Goal: Information Seeking & Learning: Check status

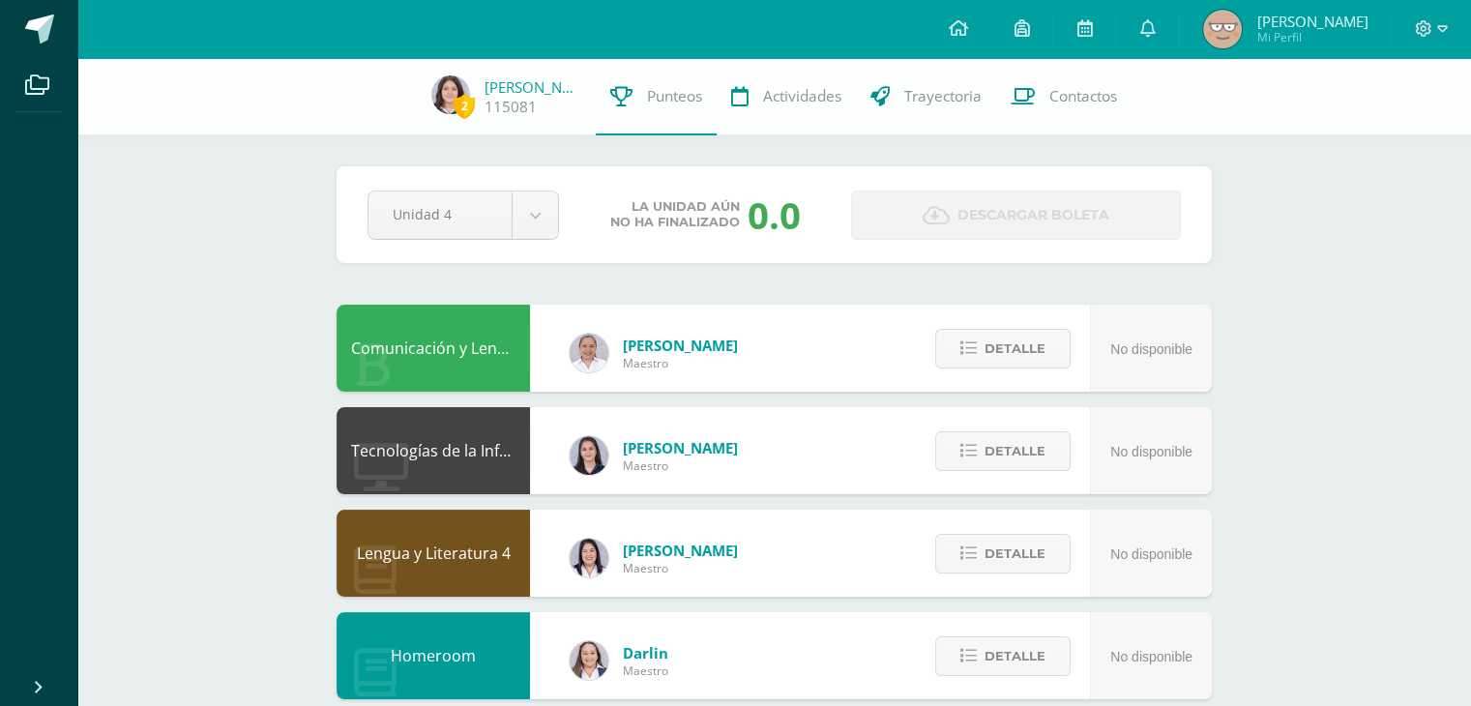
click at [559, 223] on div "Unidad 4 Unidad 1 Unidad 2 Unidad 3 Unidad 4" at bounding box center [463, 214] width 207 height 49
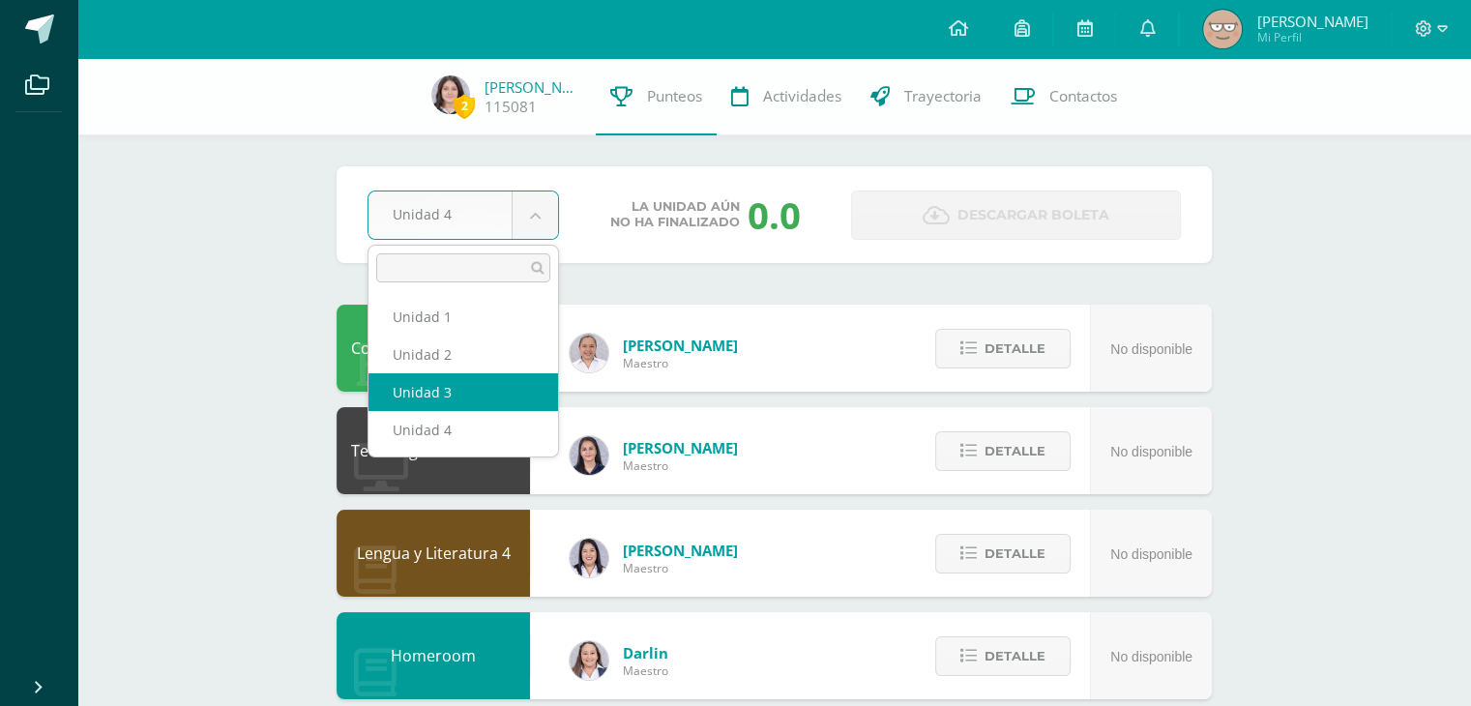
select select "Unidad 3"
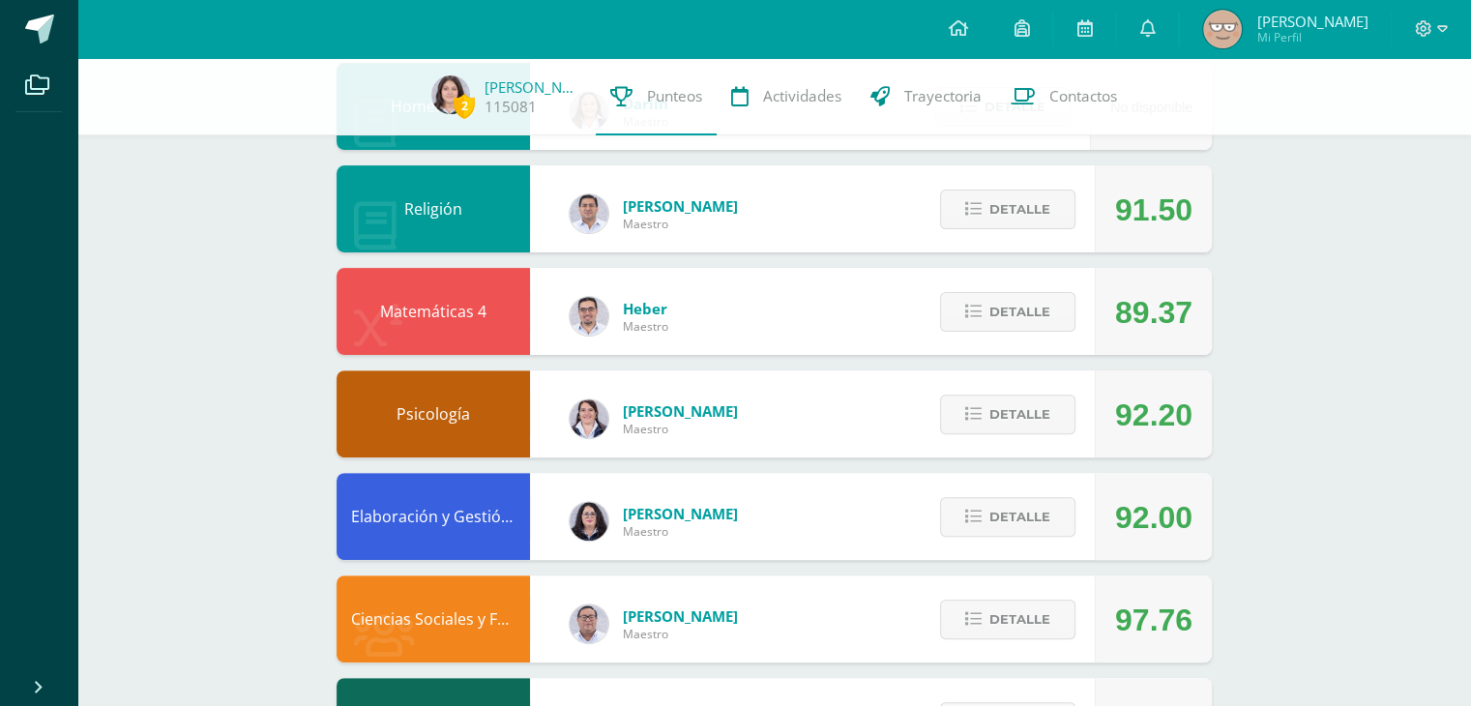
scroll to position [547, 0]
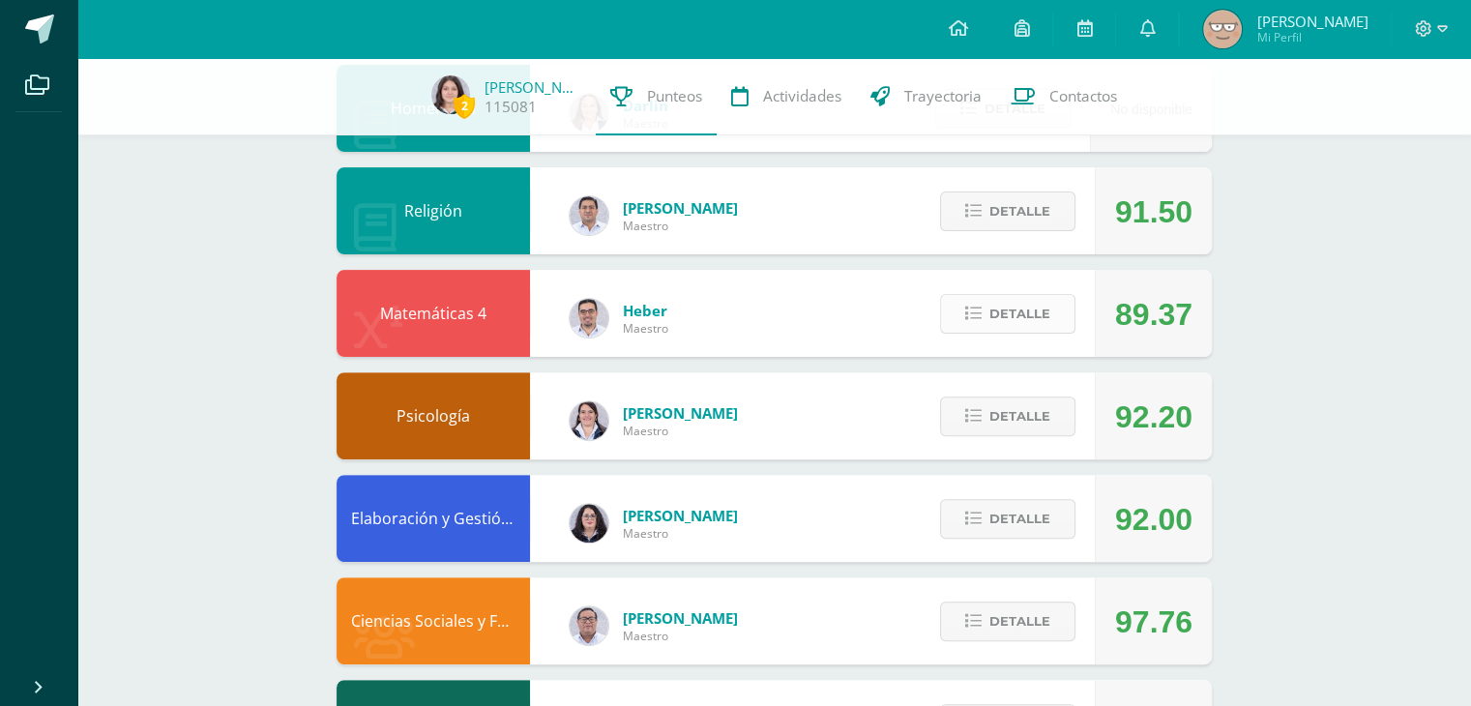
click at [1049, 313] on span "Detalle" at bounding box center [1019, 314] width 61 height 36
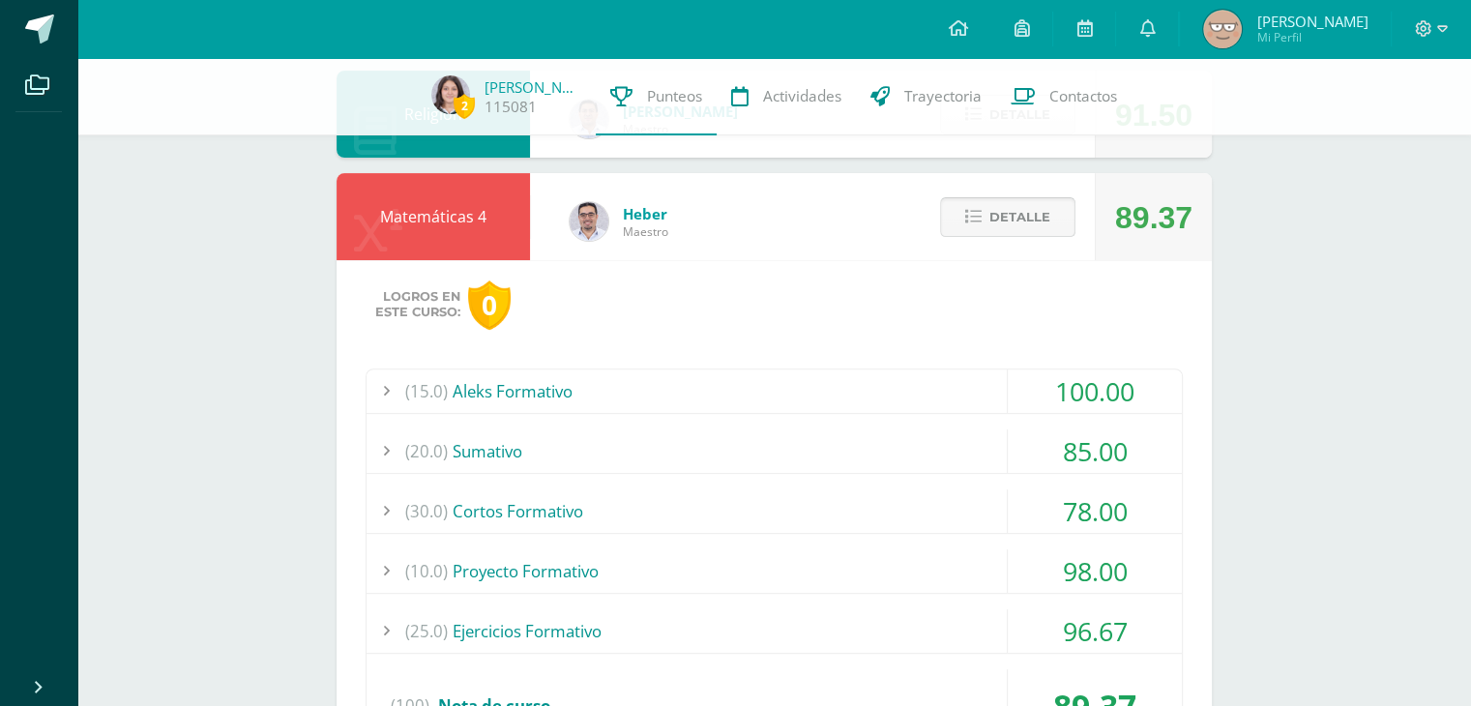
scroll to position [643, 0]
click at [955, 521] on div "(30.0) Cortos Formativo" at bounding box center [773, 512] width 815 height 44
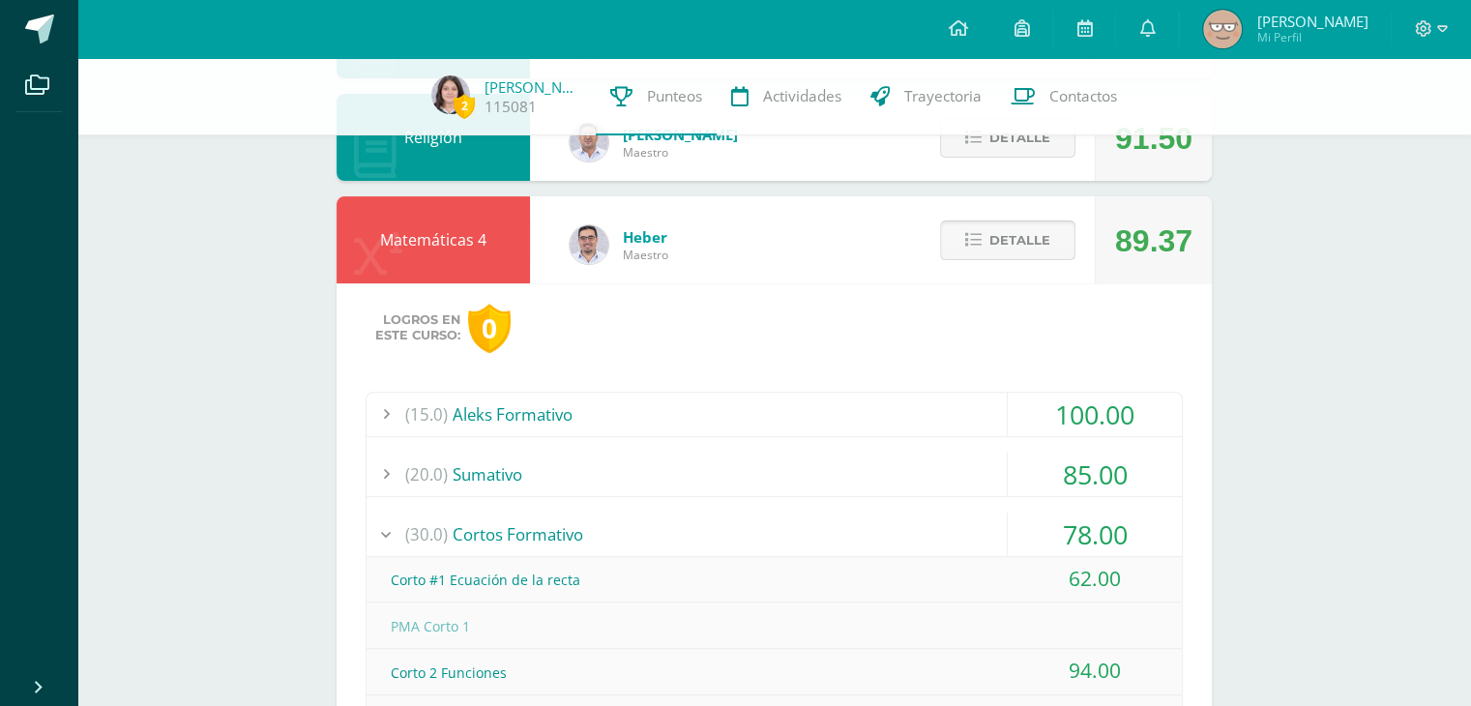
scroll to position [546, 0]
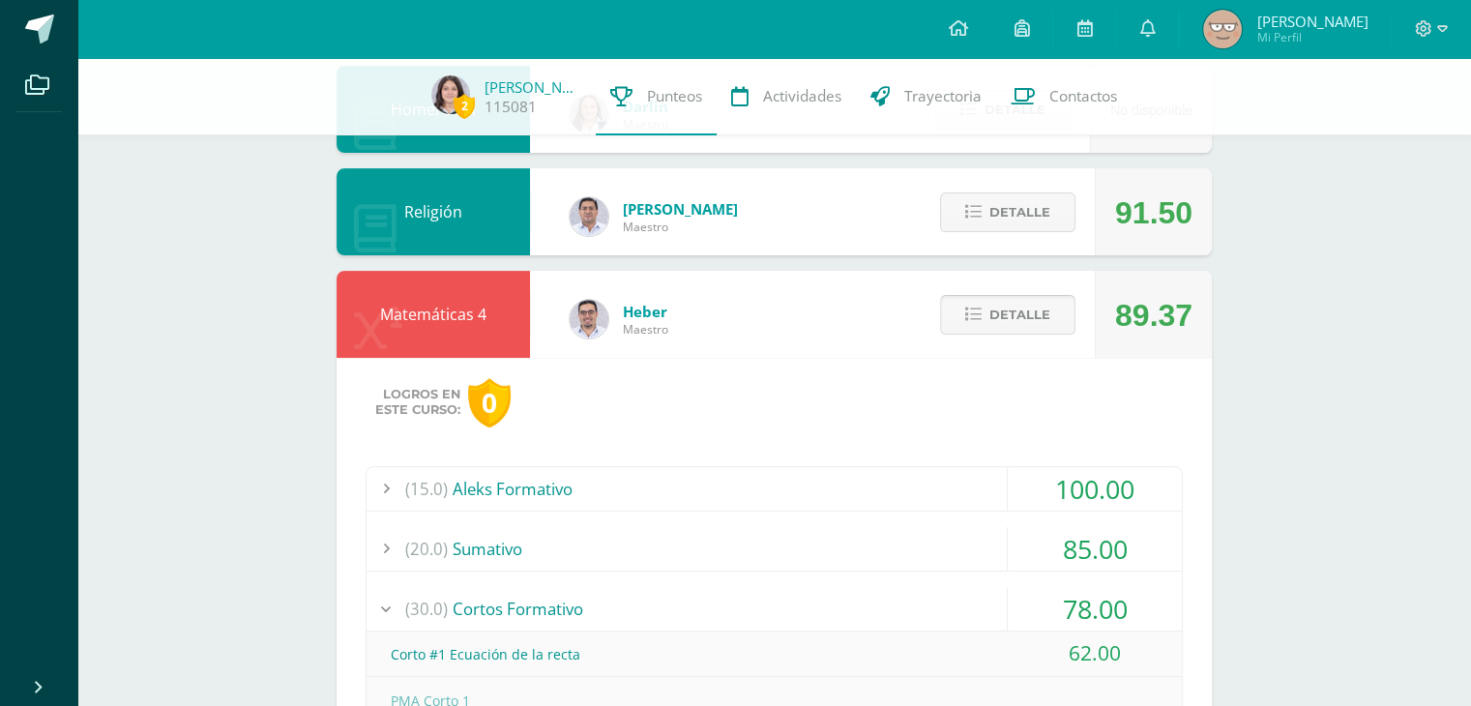
click at [988, 308] on button "Detalle" at bounding box center [1007, 315] width 135 height 40
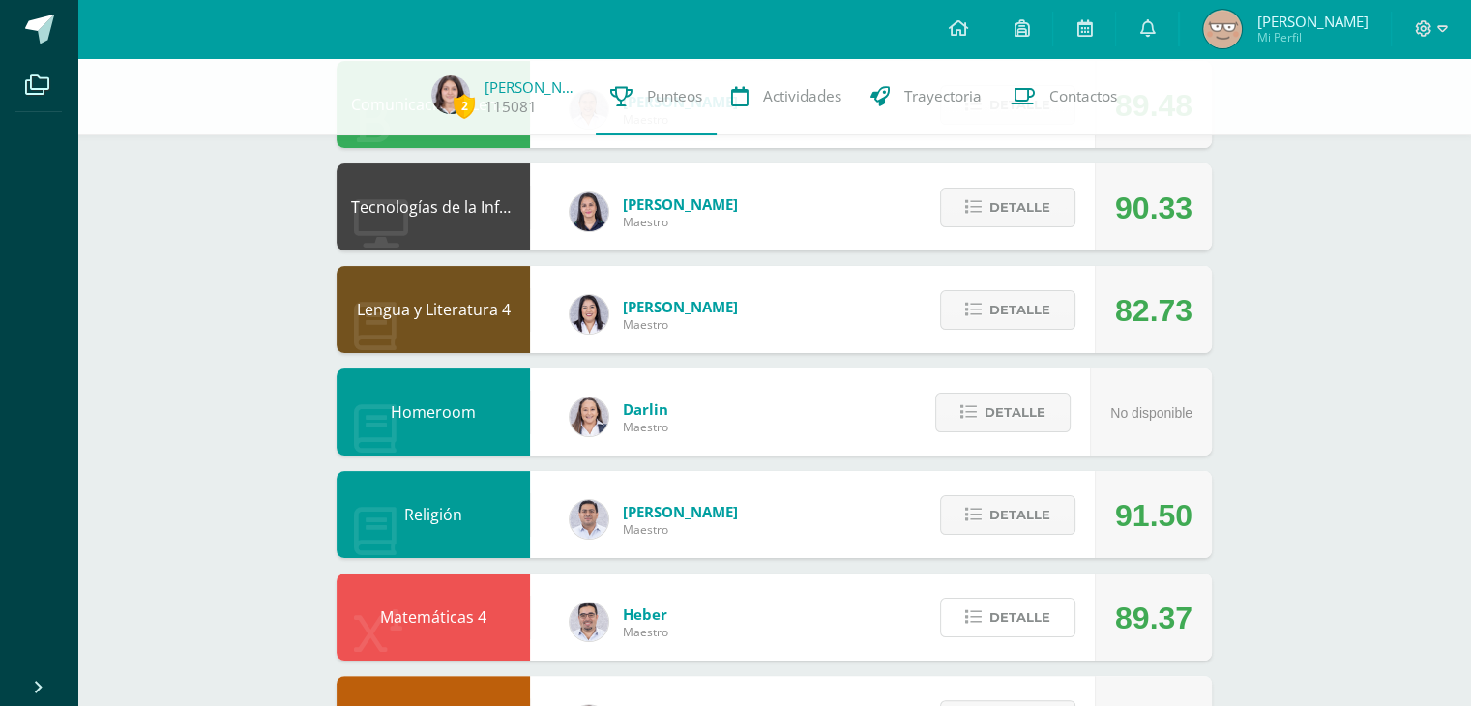
scroll to position [209, 0]
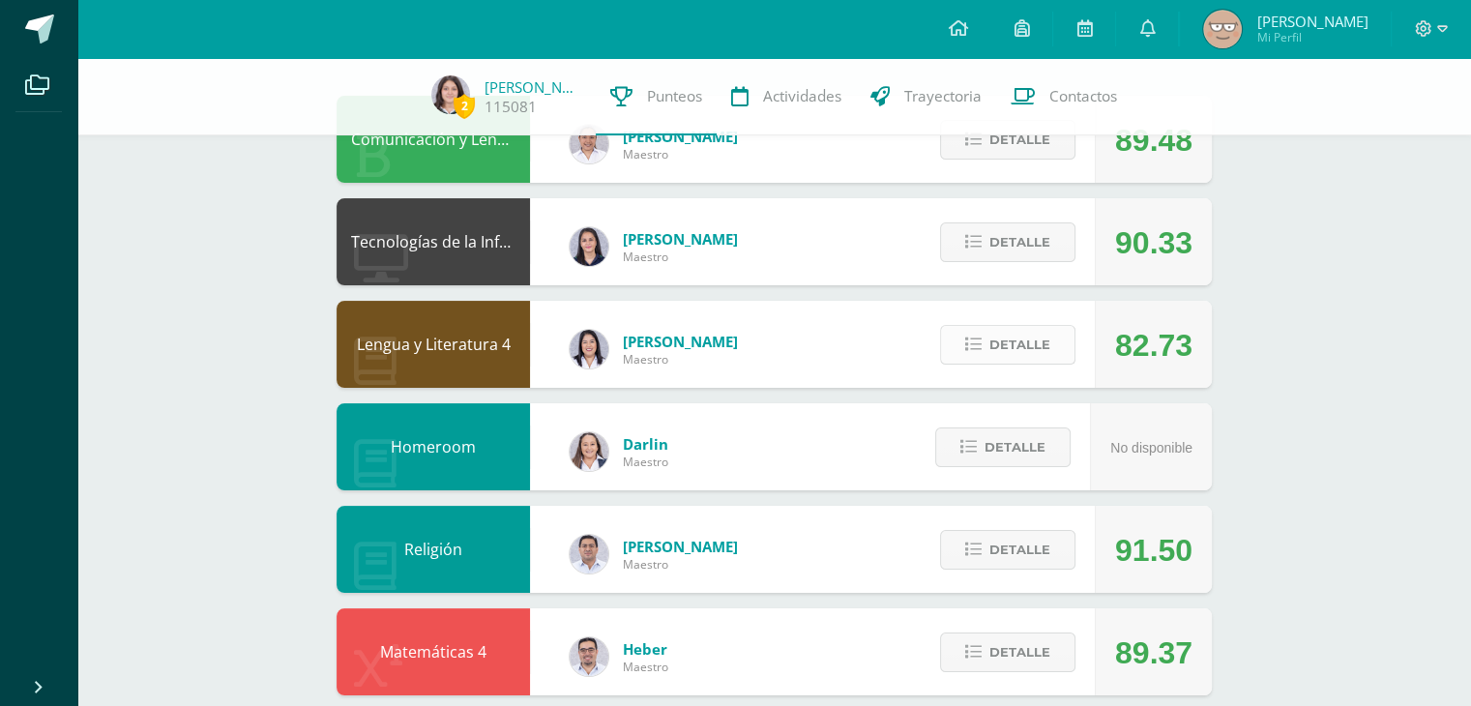
click at [1029, 345] on span "Detalle" at bounding box center [1019, 345] width 61 height 36
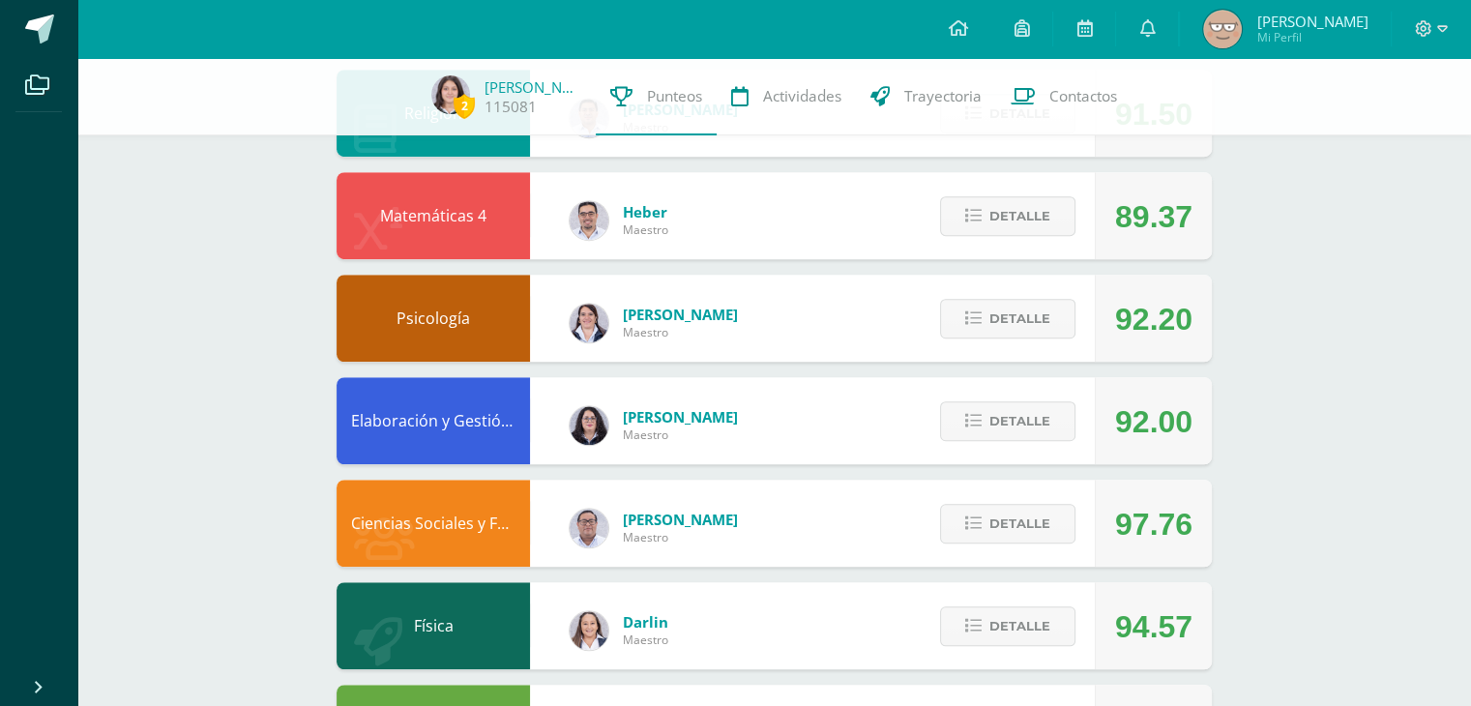
scroll to position [1316, 0]
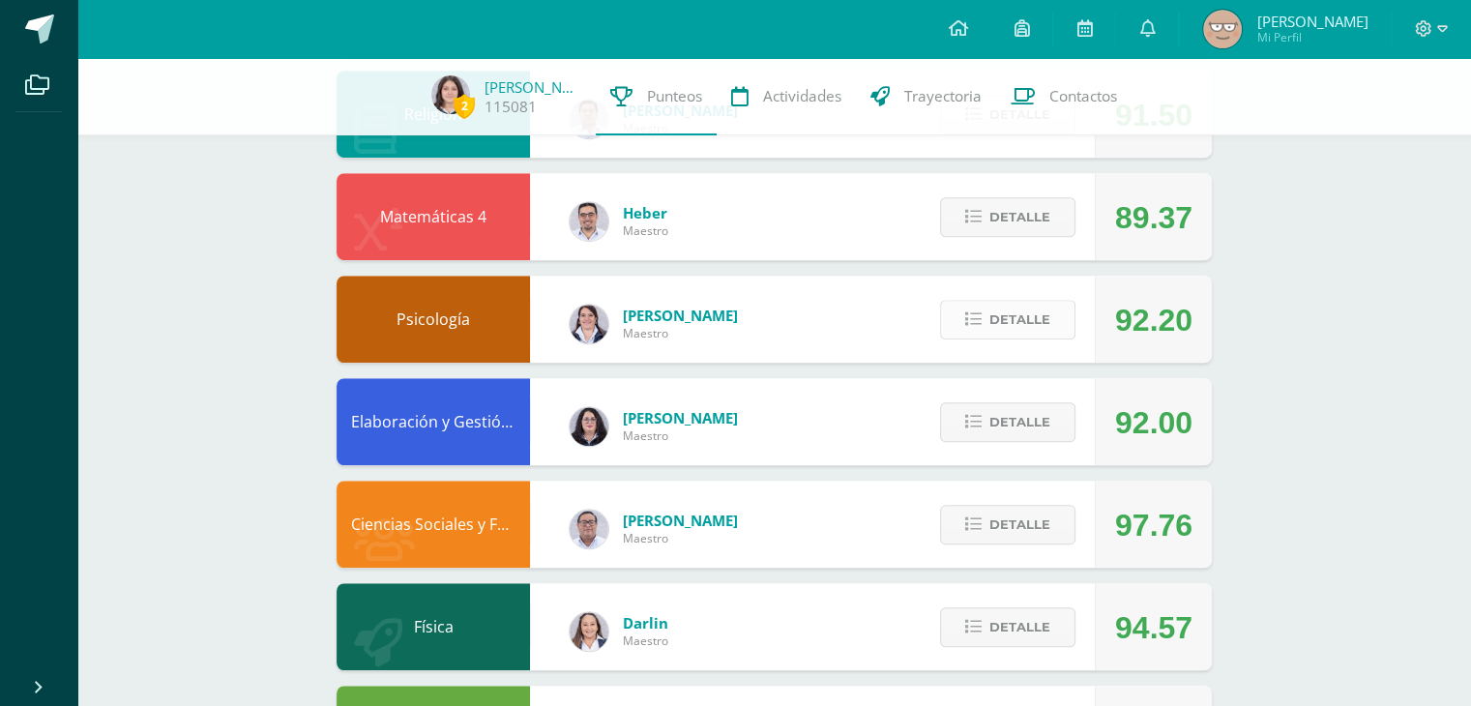
click at [1010, 317] on span "Detalle" at bounding box center [1019, 320] width 61 height 36
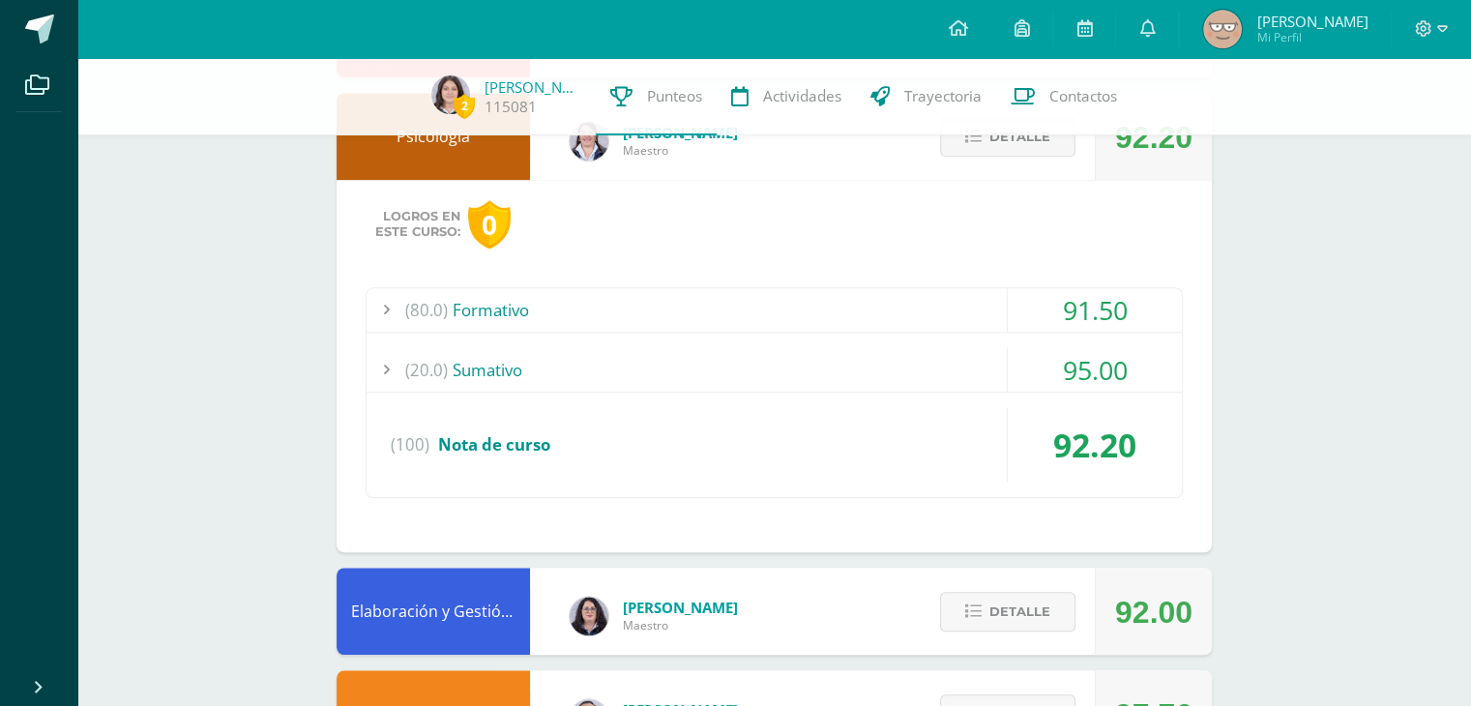
scroll to position [1500, 0]
click at [970, 310] on div "(80.0) Formativo" at bounding box center [773, 309] width 815 height 44
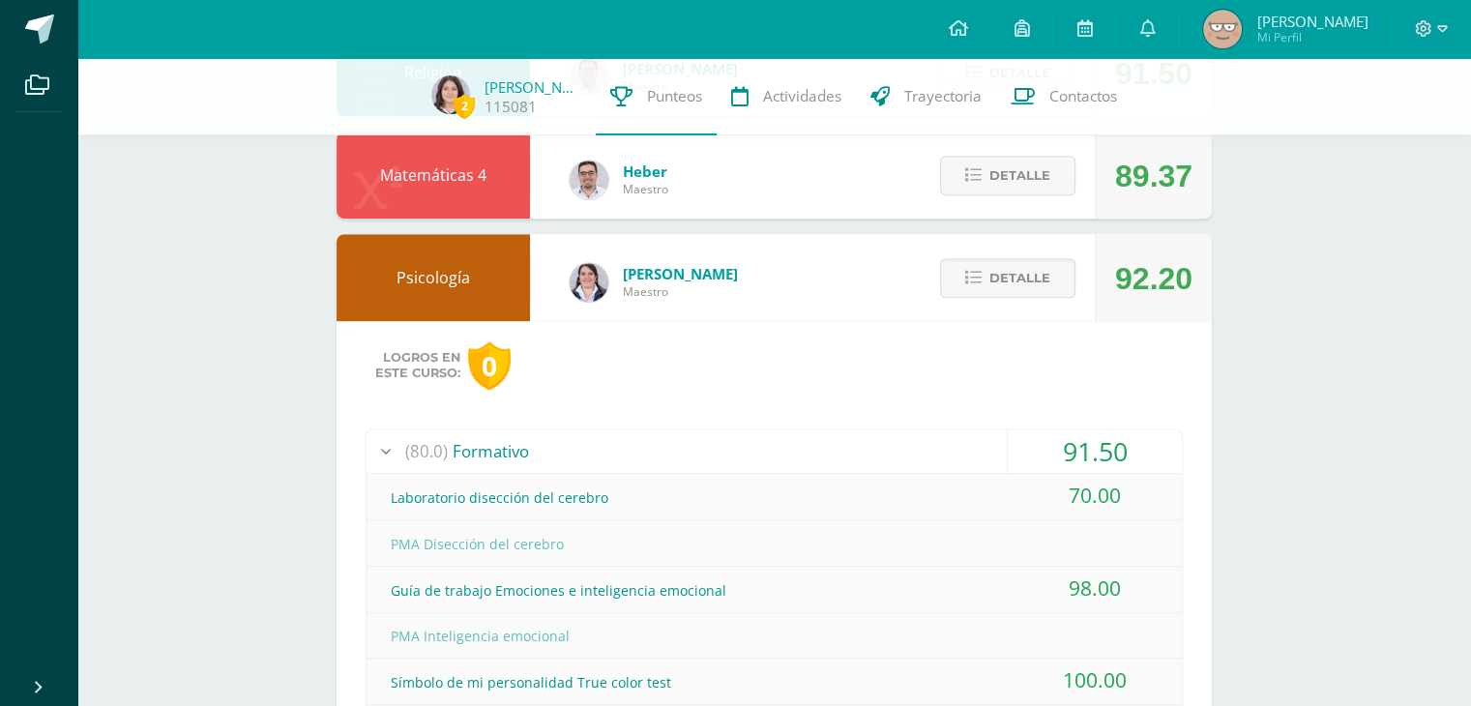
scroll to position [1357, 0]
click at [983, 291] on button "Detalle" at bounding box center [1007, 279] width 135 height 40
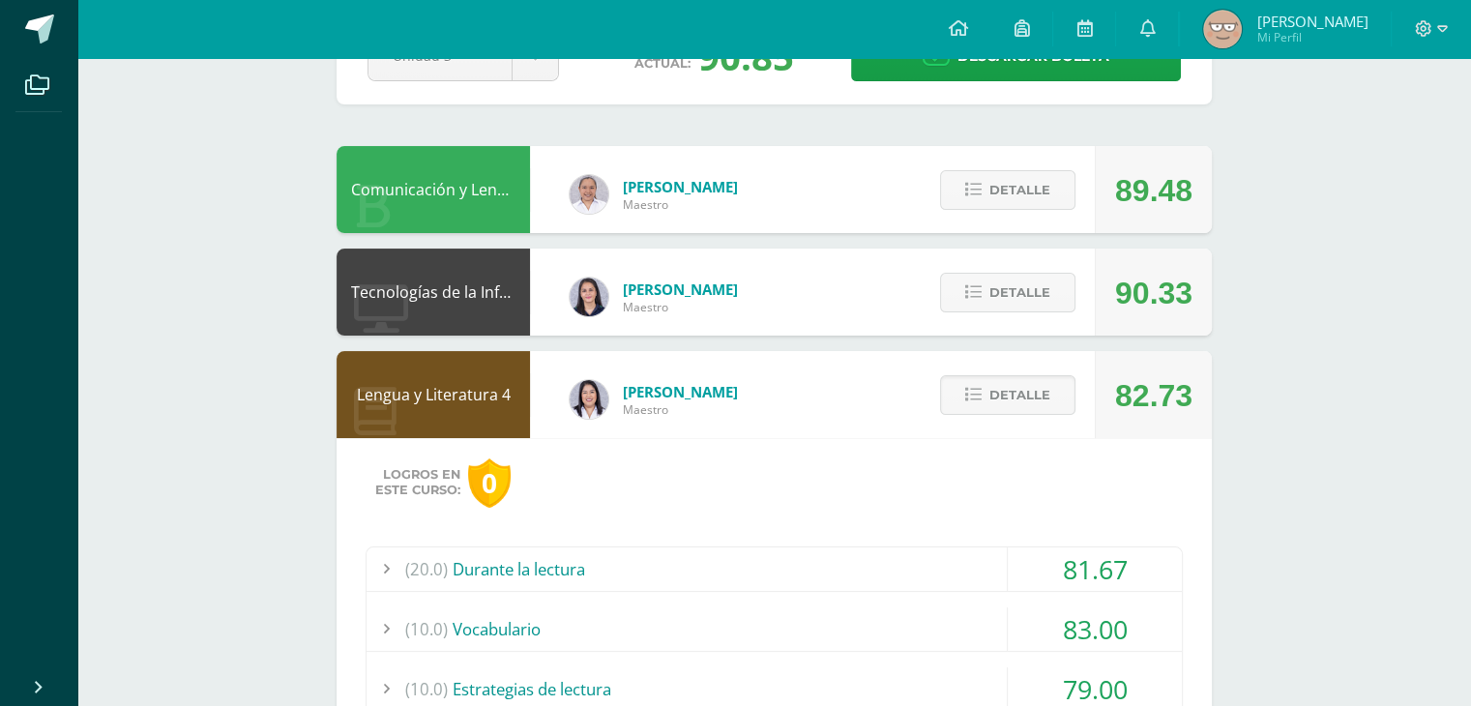
scroll to position [0, 0]
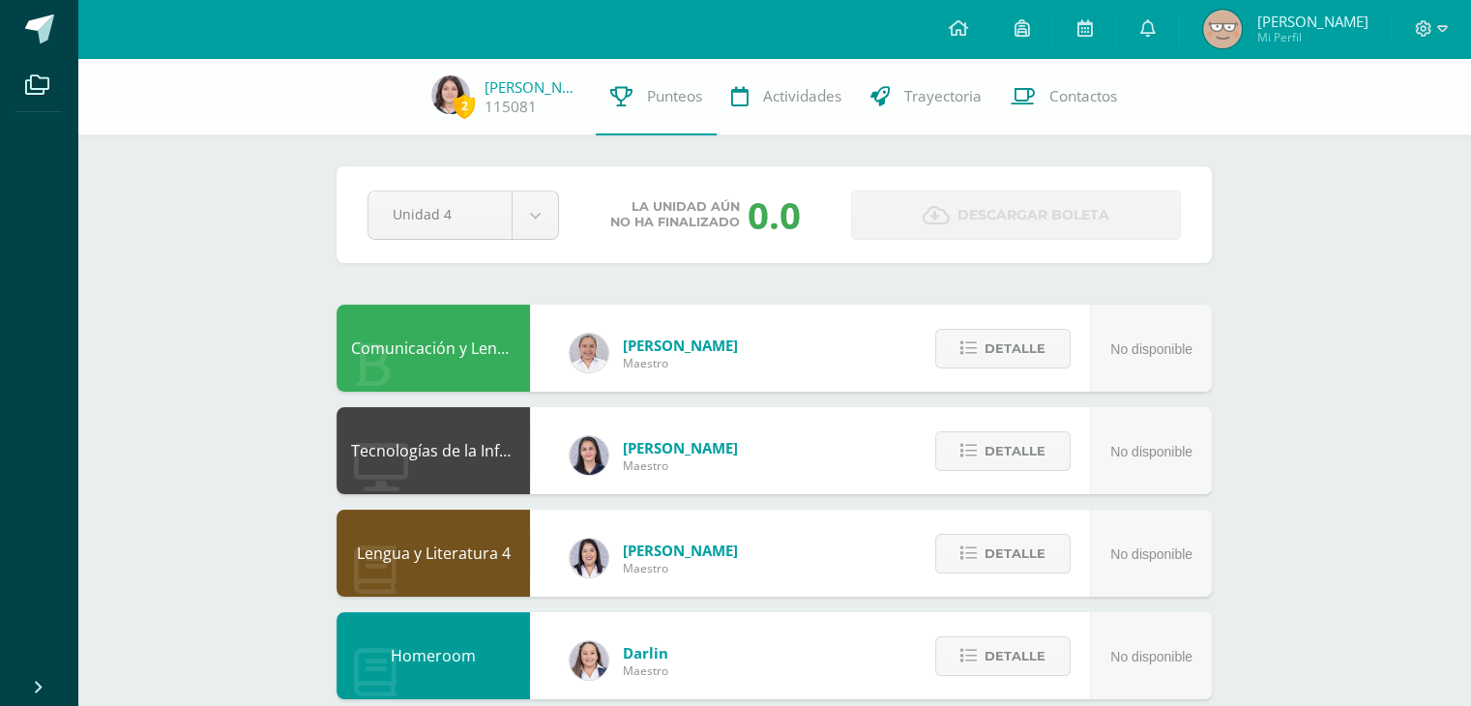
click at [543, 253] on div "Pendiente Unidad 4 Unidad 1 Unidad 2 Unidad 3 Unidad 4 La unidad aún no ha fina…" at bounding box center [774, 214] width 875 height 97
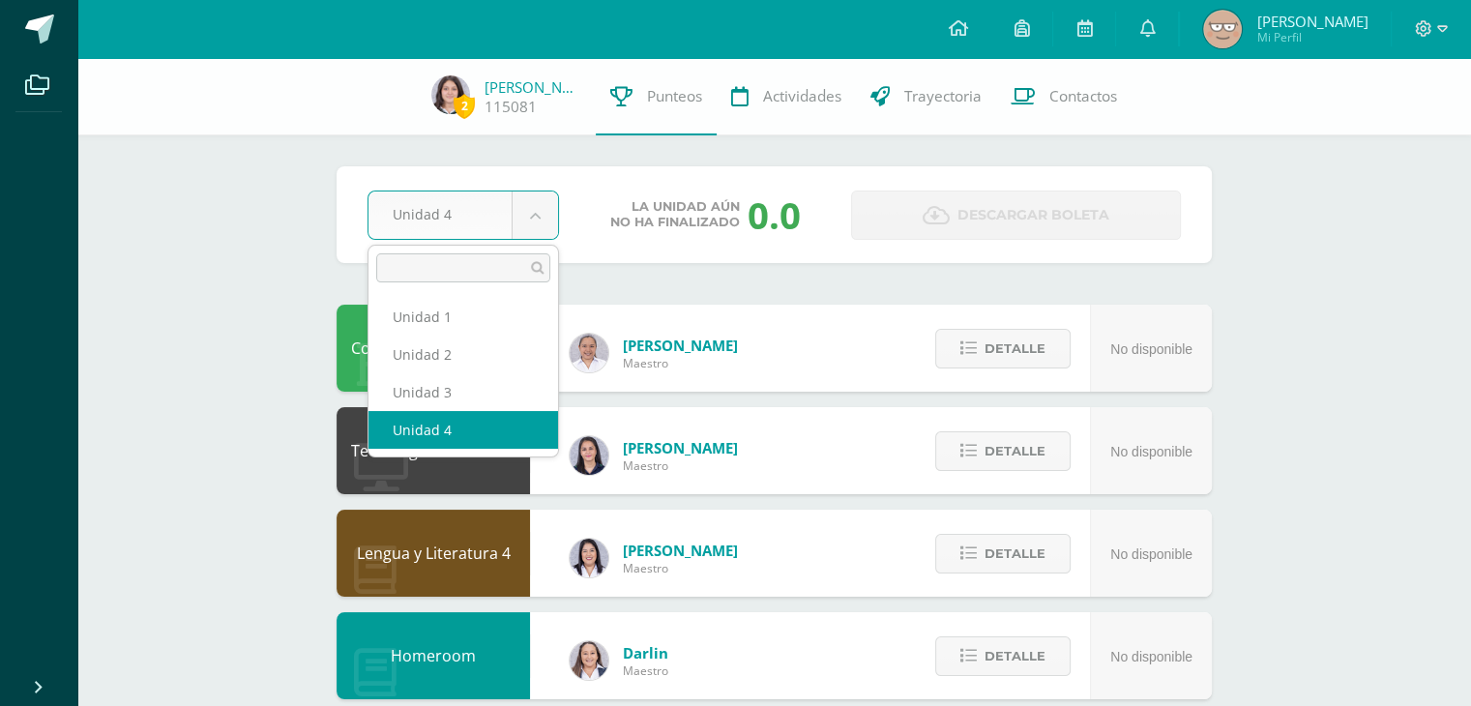
select select "Unidad 3"
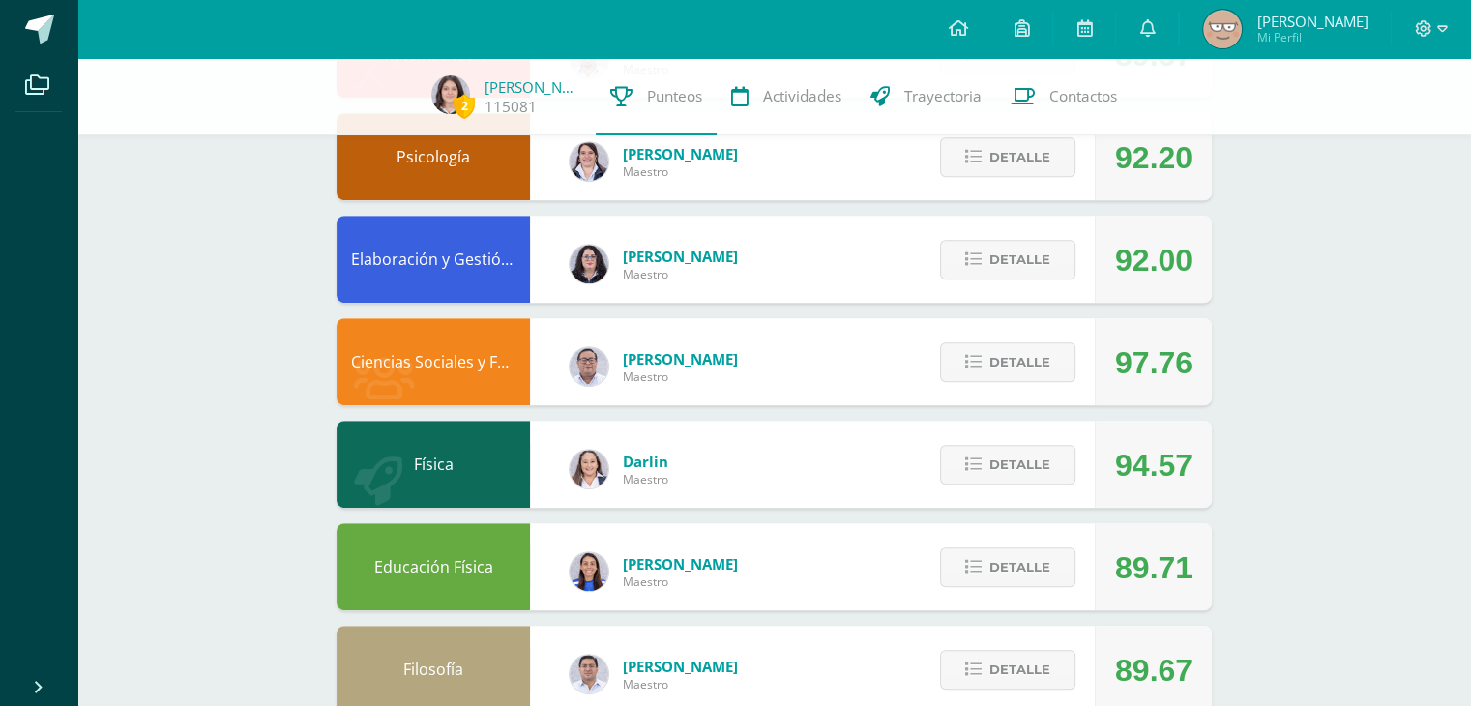
scroll to position [852, 0]
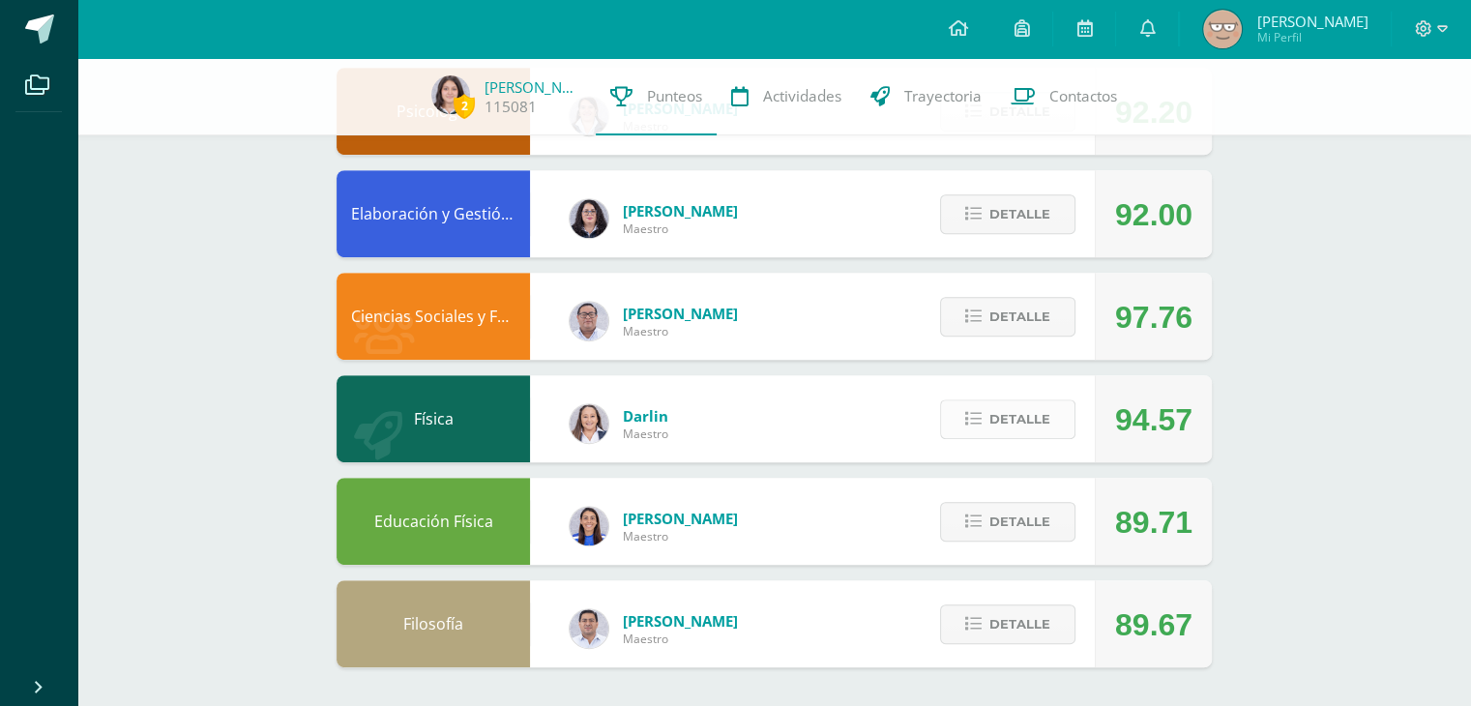
click at [1010, 410] on span "Detalle" at bounding box center [1019, 419] width 61 height 36
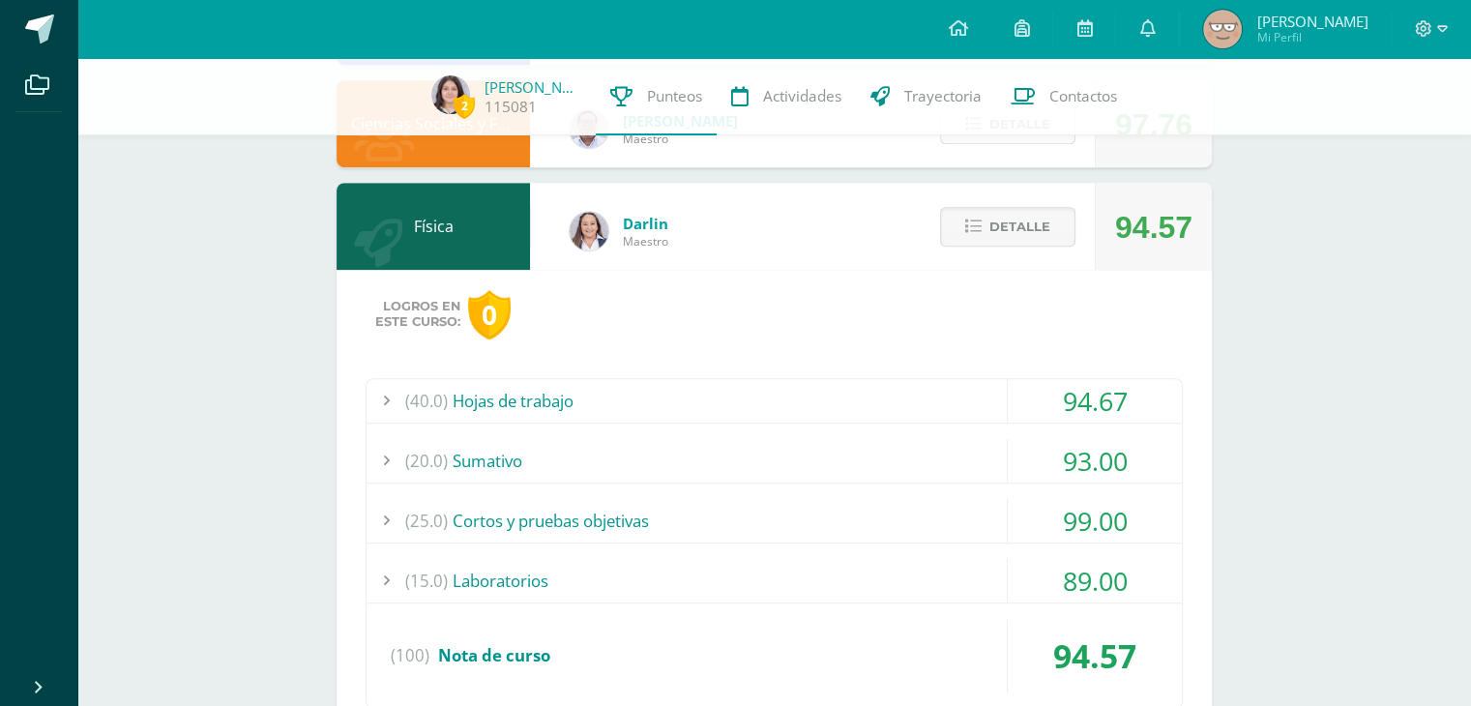
scroll to position [1046, 0]
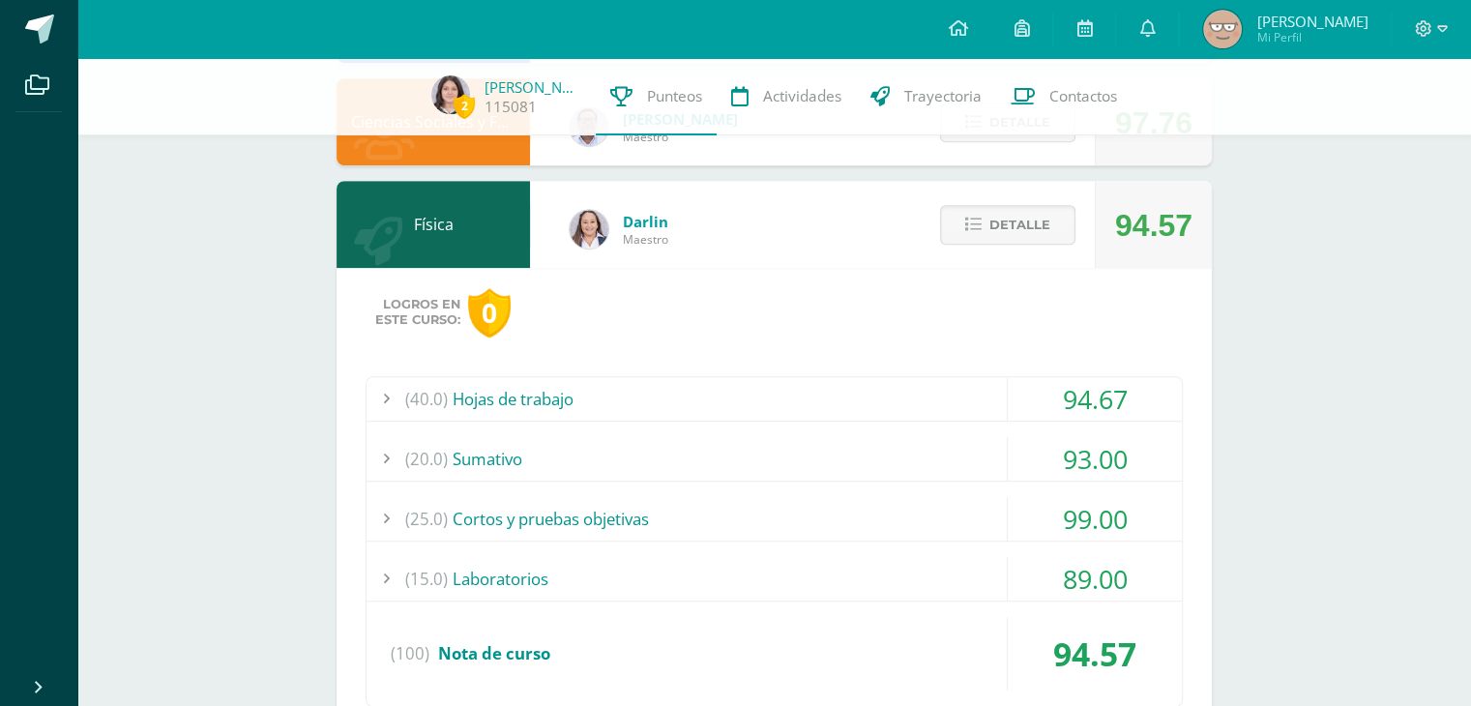
click at [892, 443] on div "(20.0) Sumativo" at bounding box center [773, 459] width 815 height 44
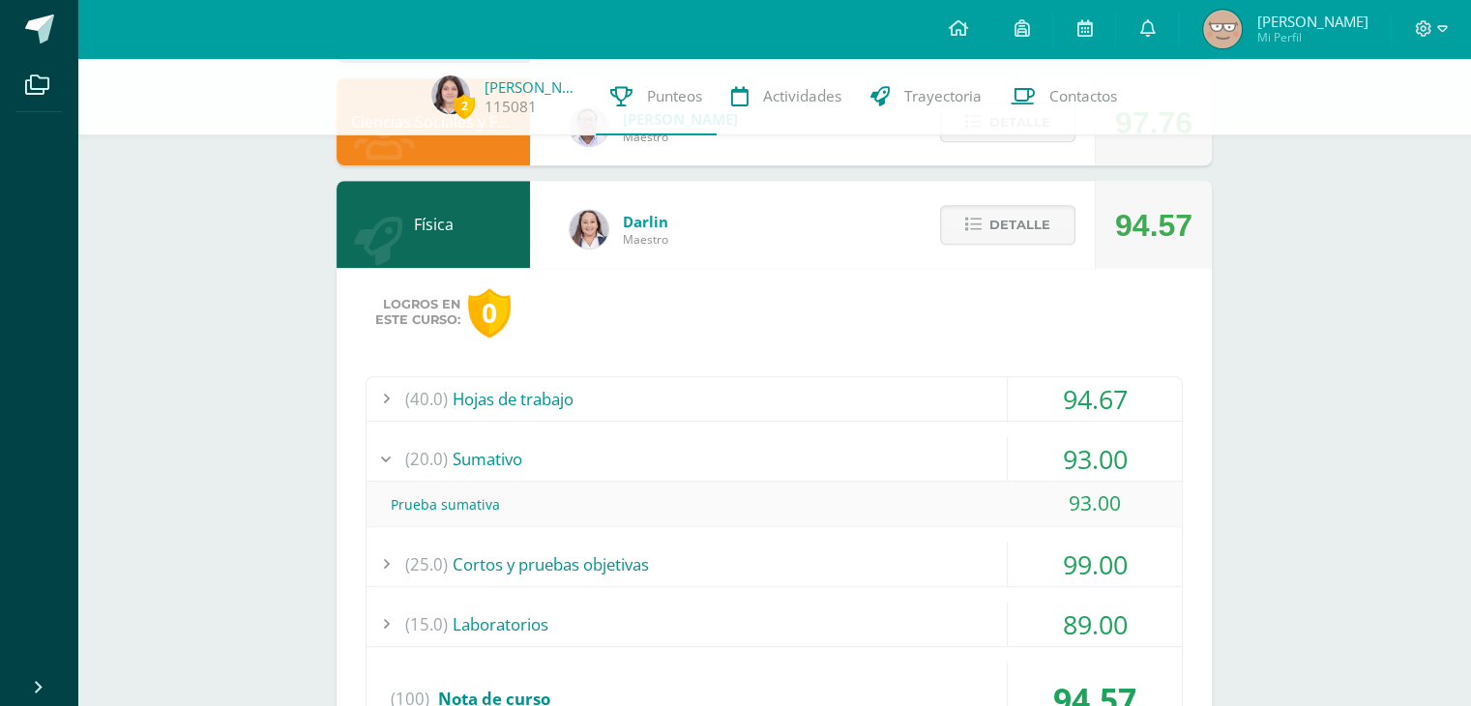
scroll to position [1060, 0]
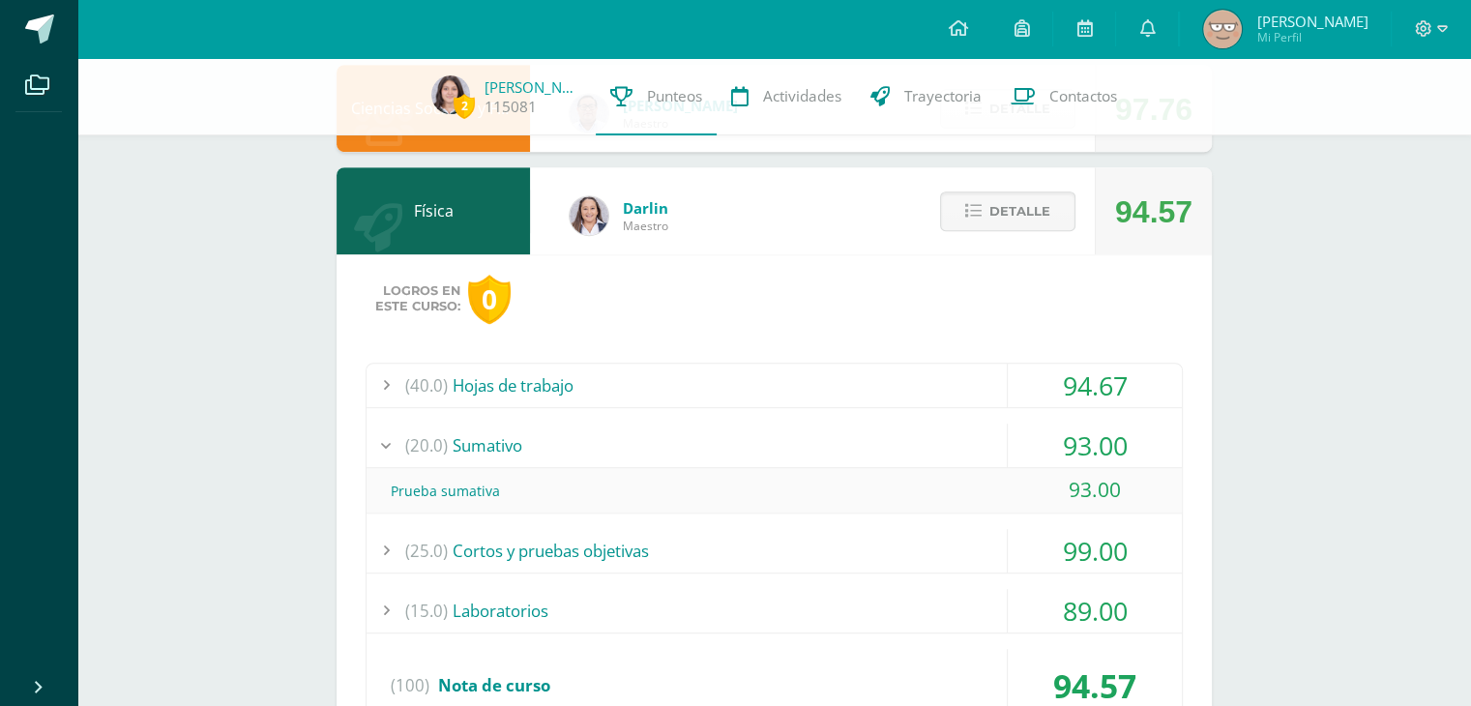
click at [886, 434] on div "(20.0) Sumativo" at bounding box center [773, 446] width 815 height 44
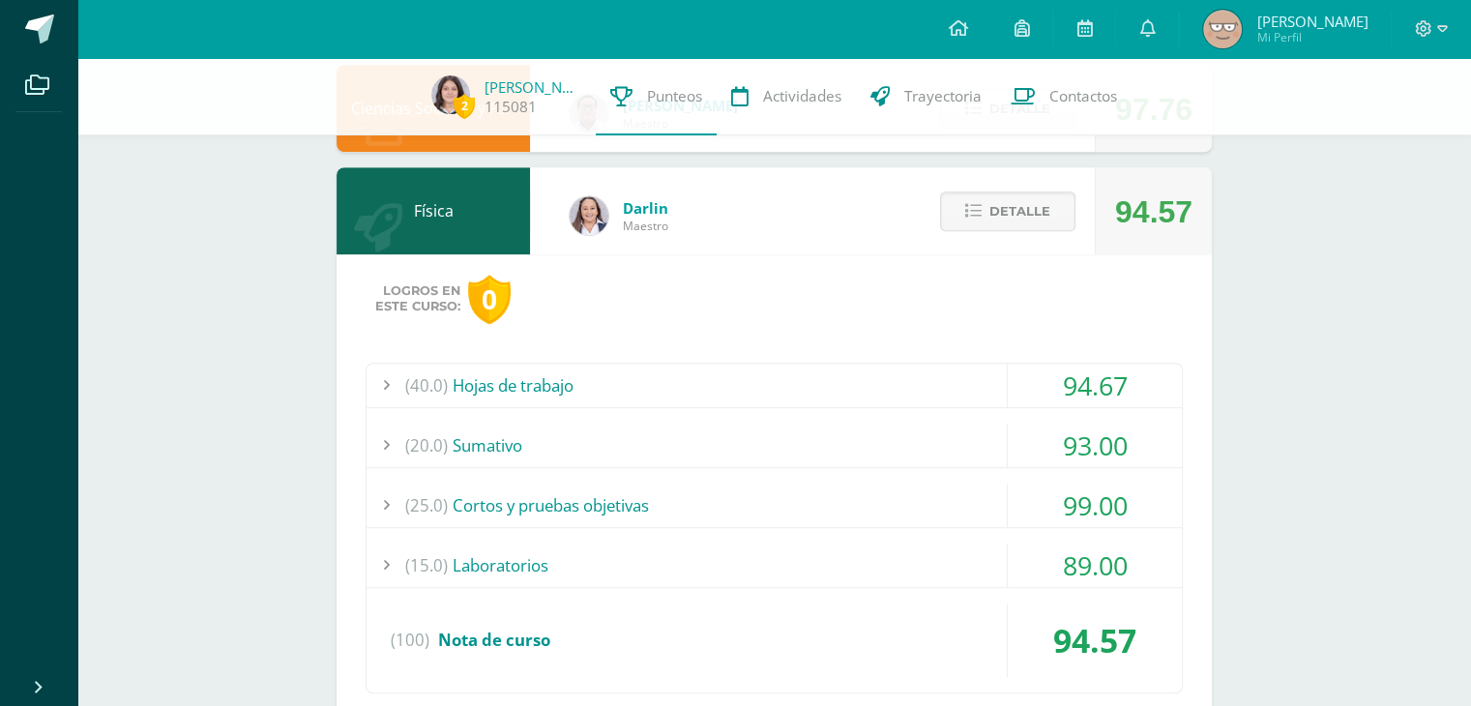
scroll to position [0, 0]
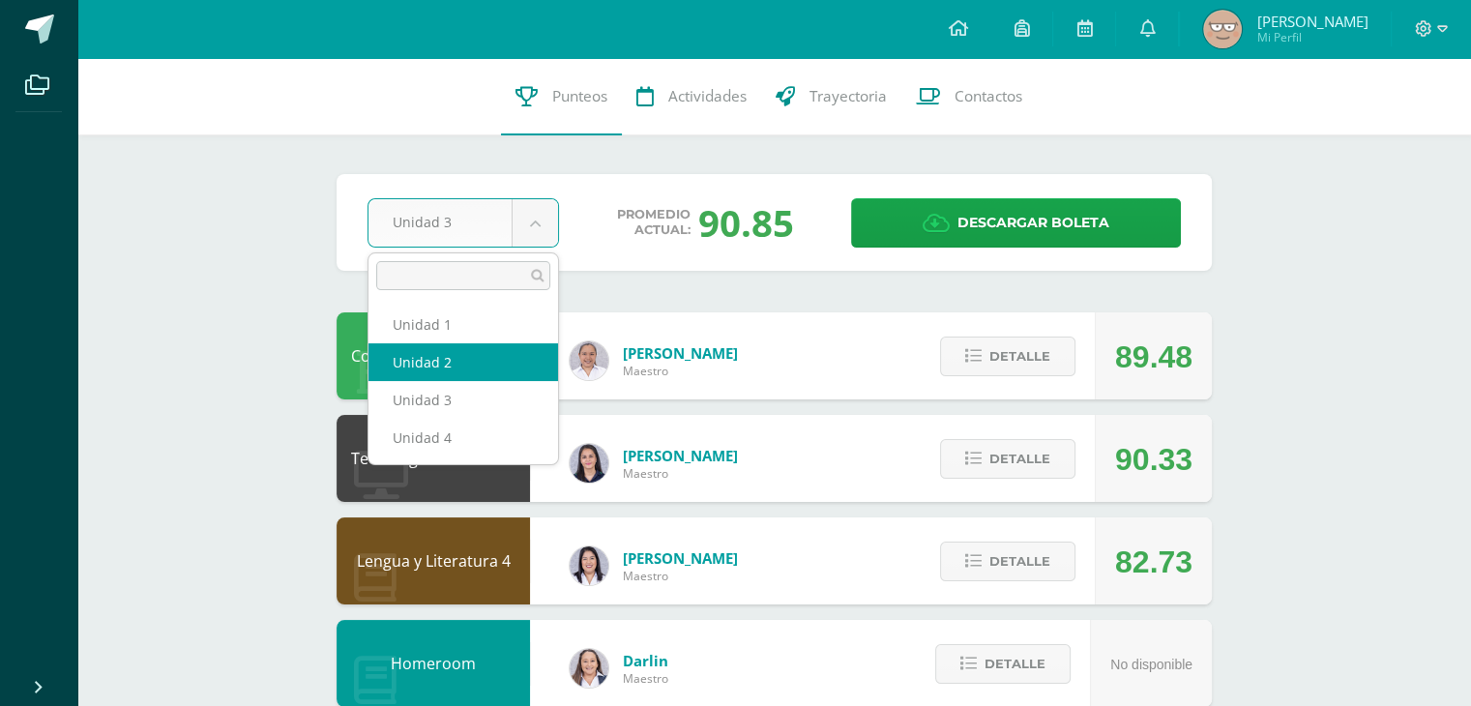
select select "Unidad 2"
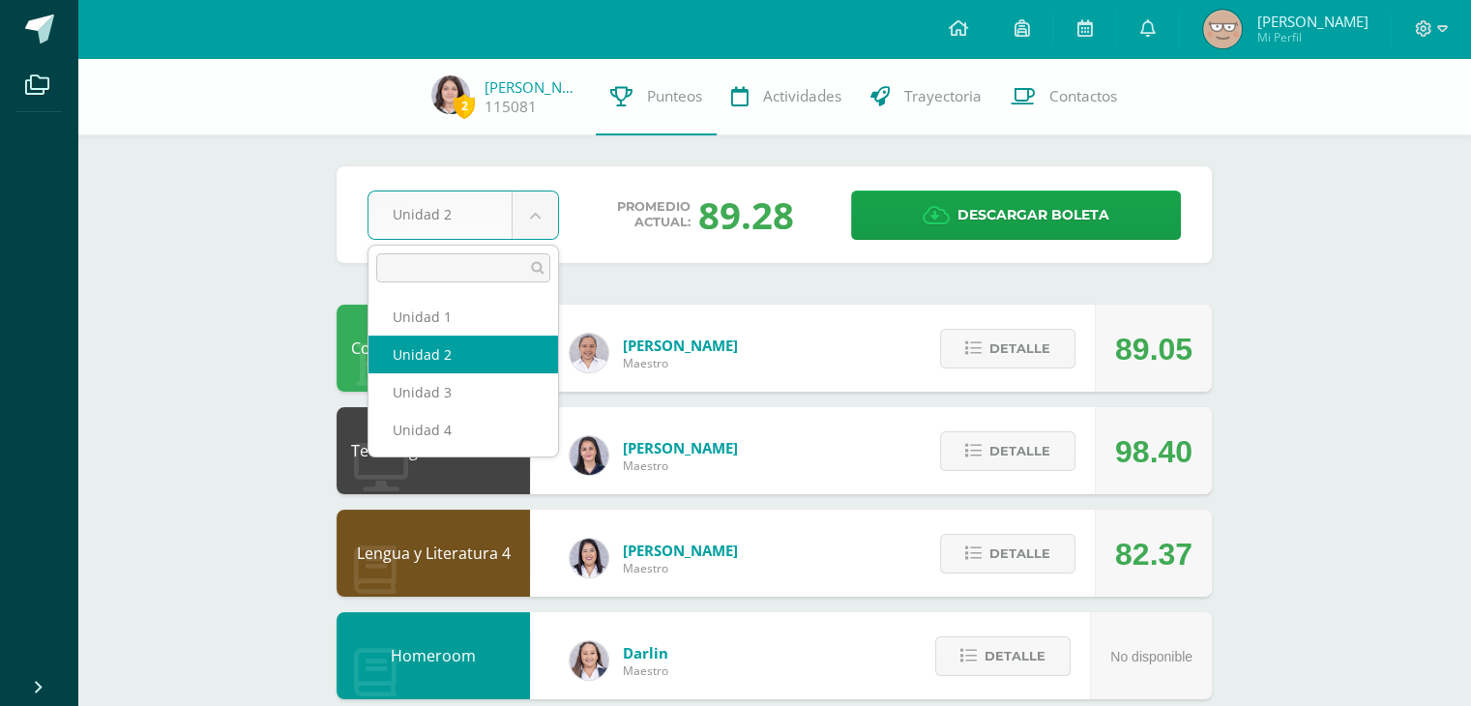
select select "Unidad 1"
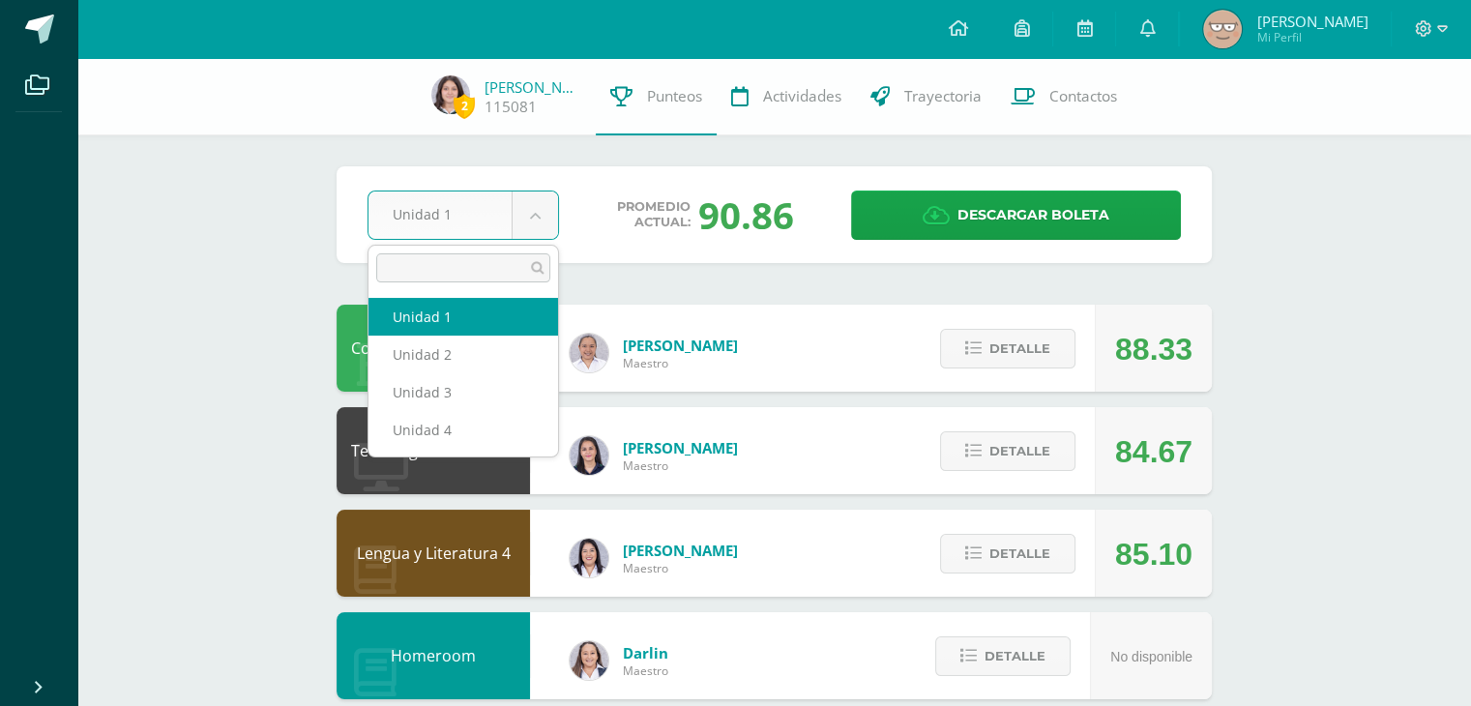
select select "Unidad 3"
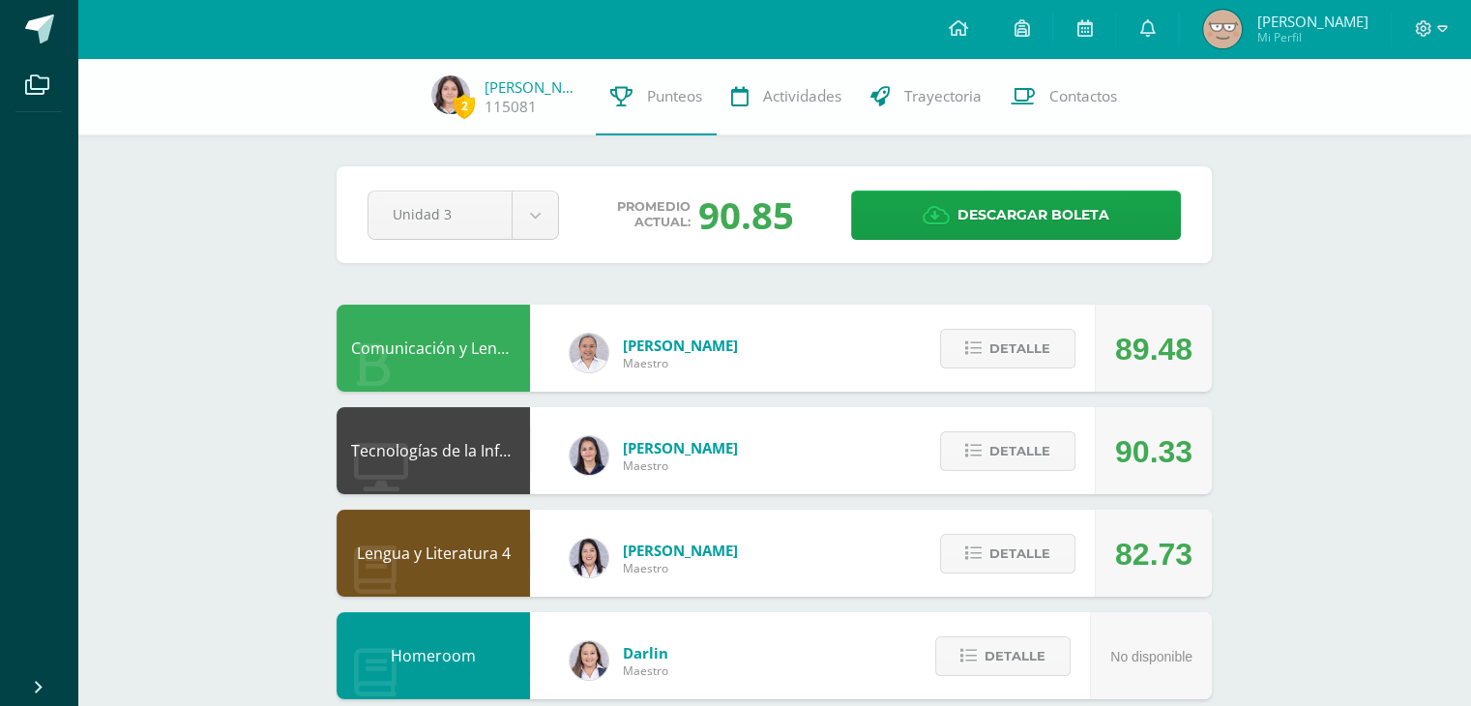
click at [1242, 24] on img at bounding box center [1222, 29] width 39 height 39
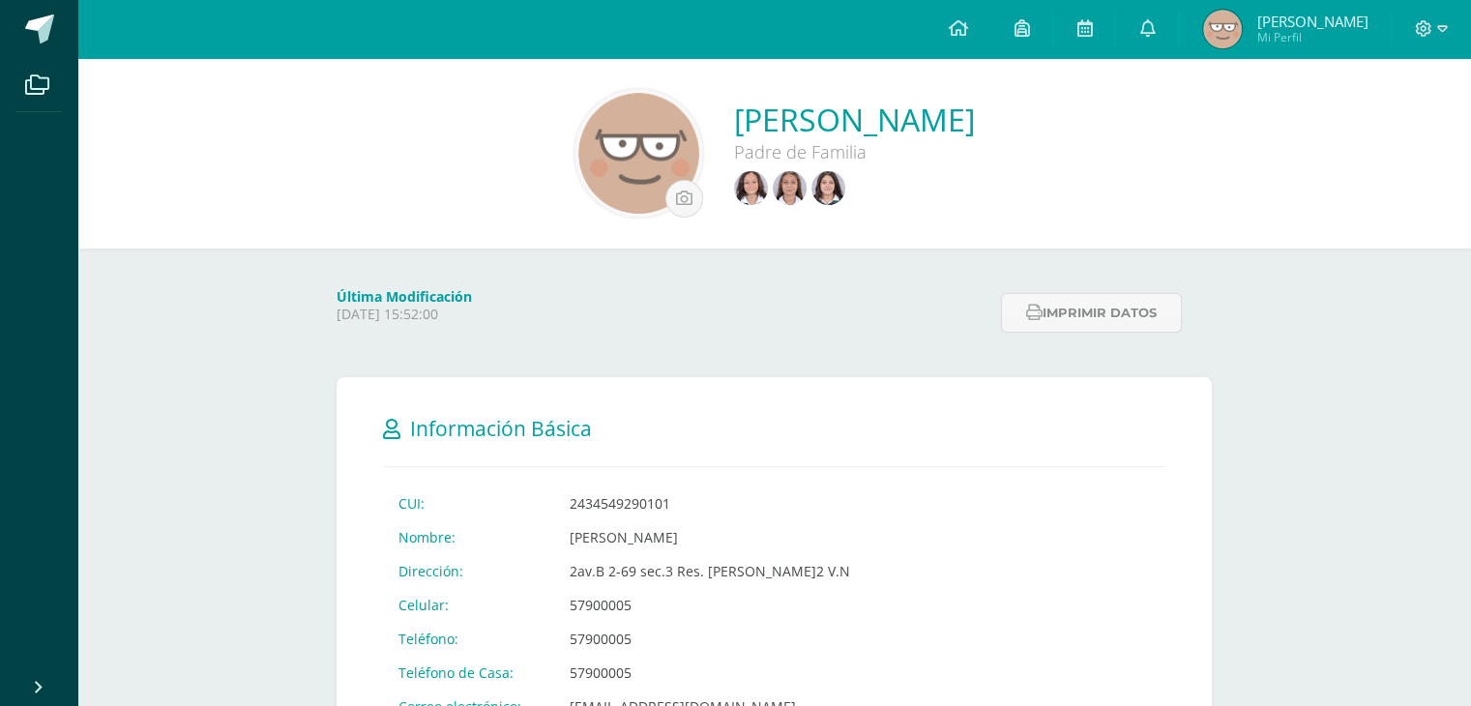
click at [773, 183] on img at bounding box center [790, 188] width 34 height 34
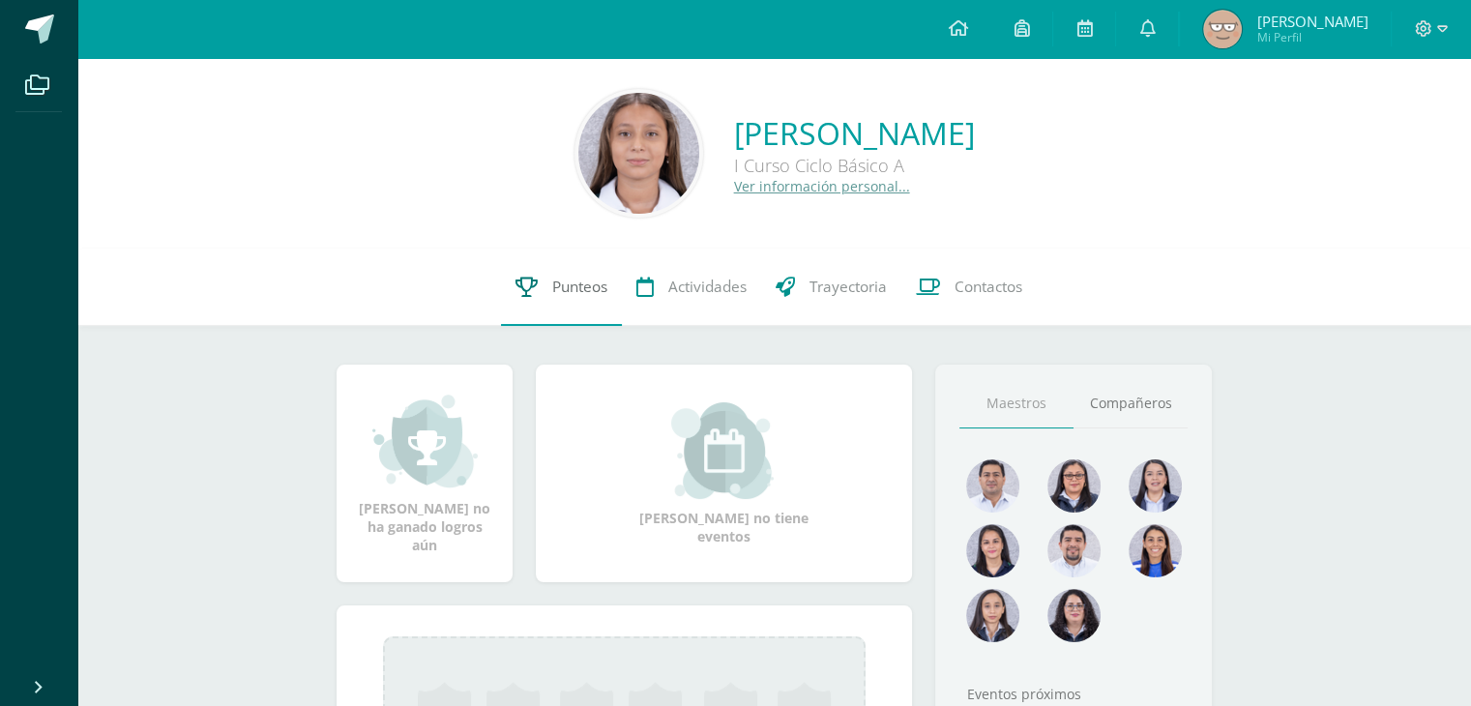
click at [595, 278] on span "Punteos" at bounding box center [579, 287] width 55 height 20
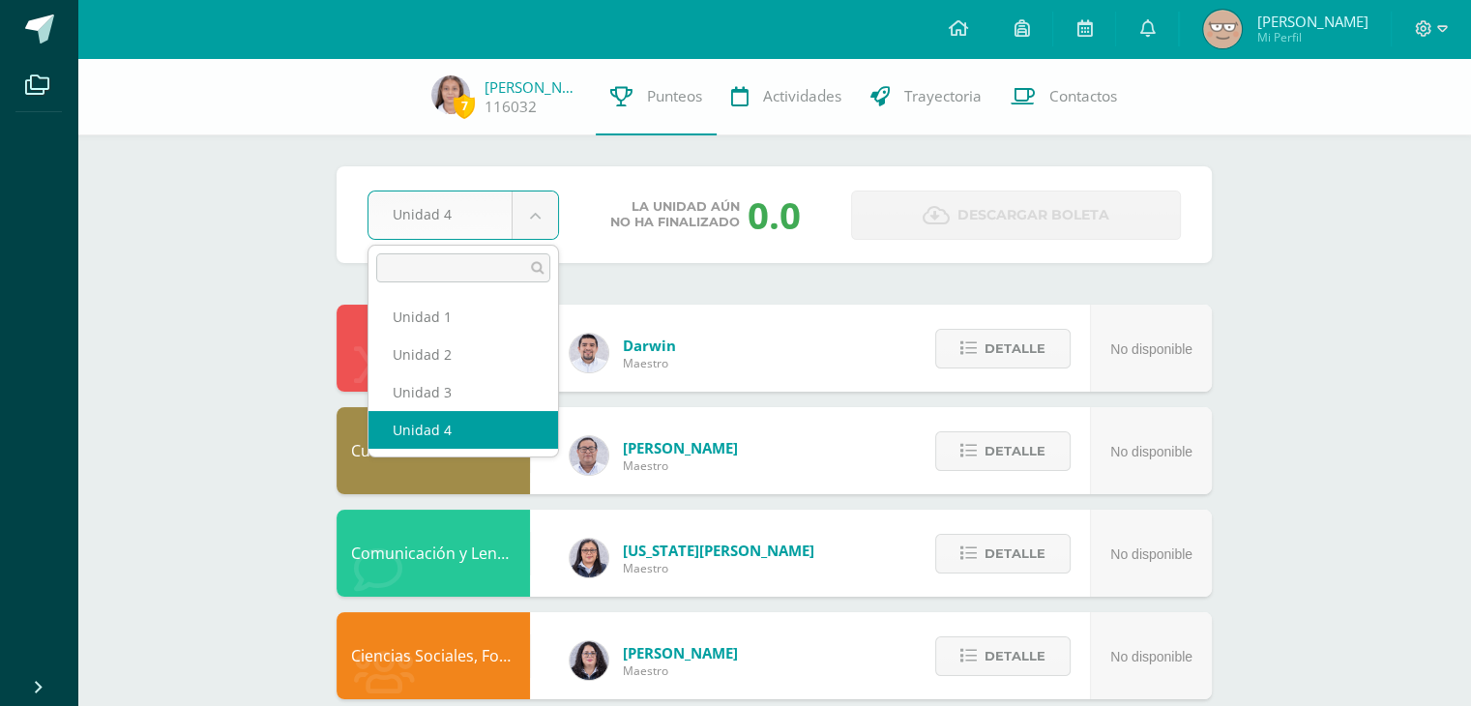
select select "Unidad 3"
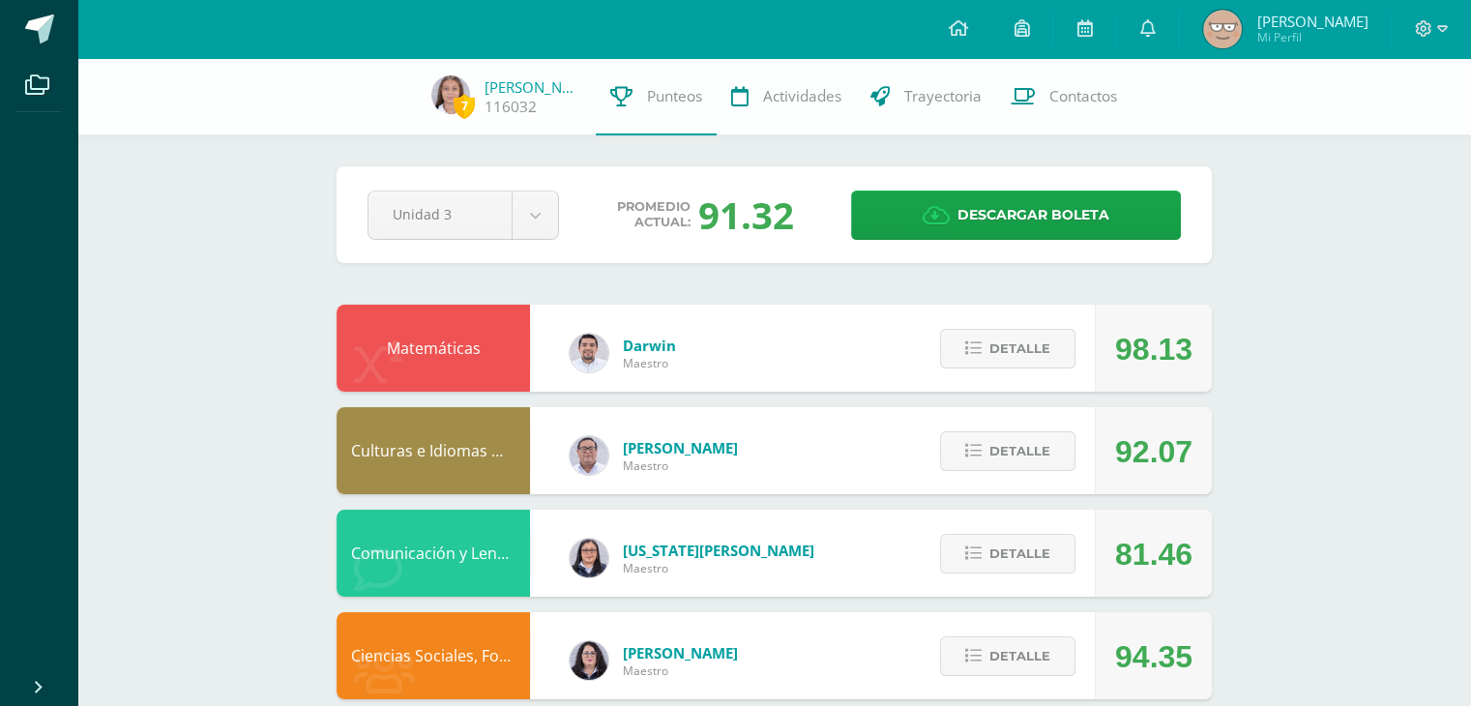
click at [1242, 25] on img at bounding box center [1222, 29] width 39 height 39
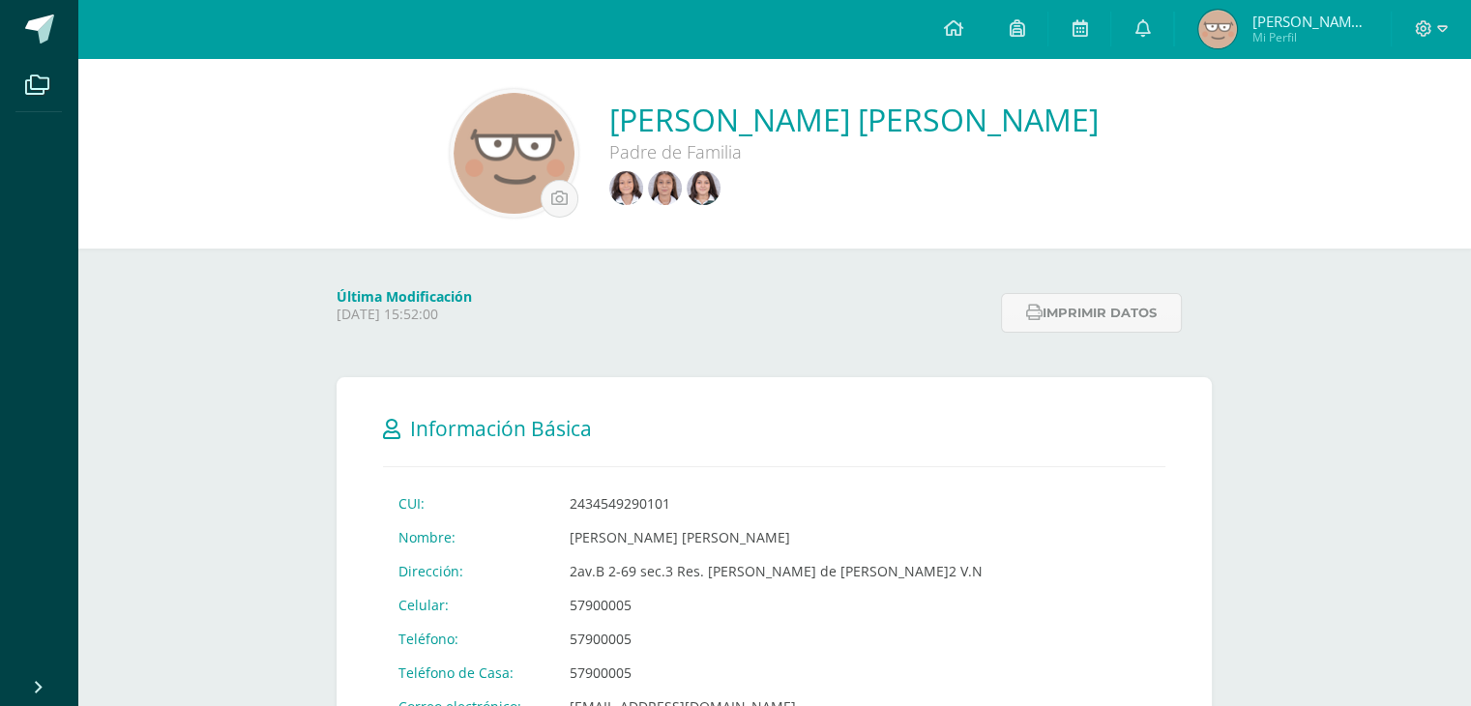
click at [648, 184] on link at bounding box center [628, 190] width 39 height 38
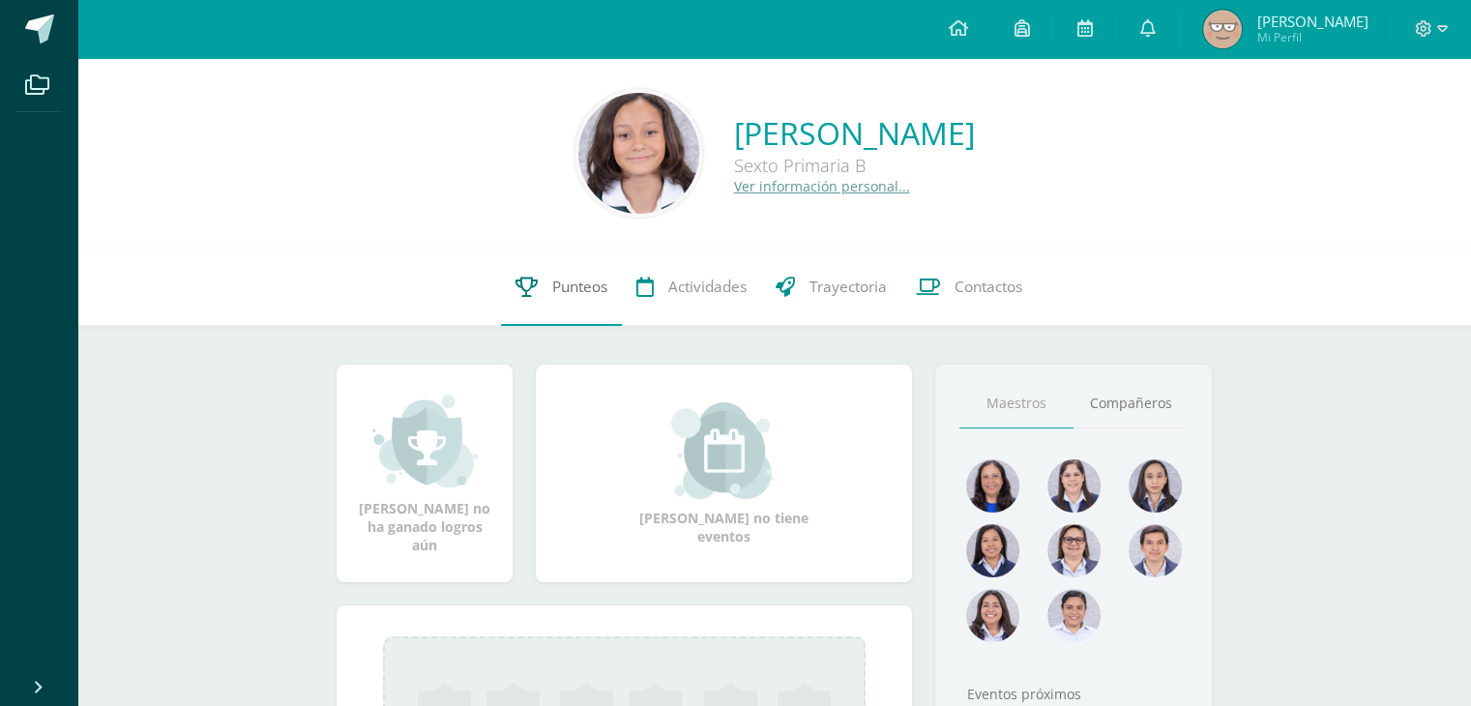
click at [569, 287] on span "Punteos" at bounding box center [579, 287] width 55 height 20
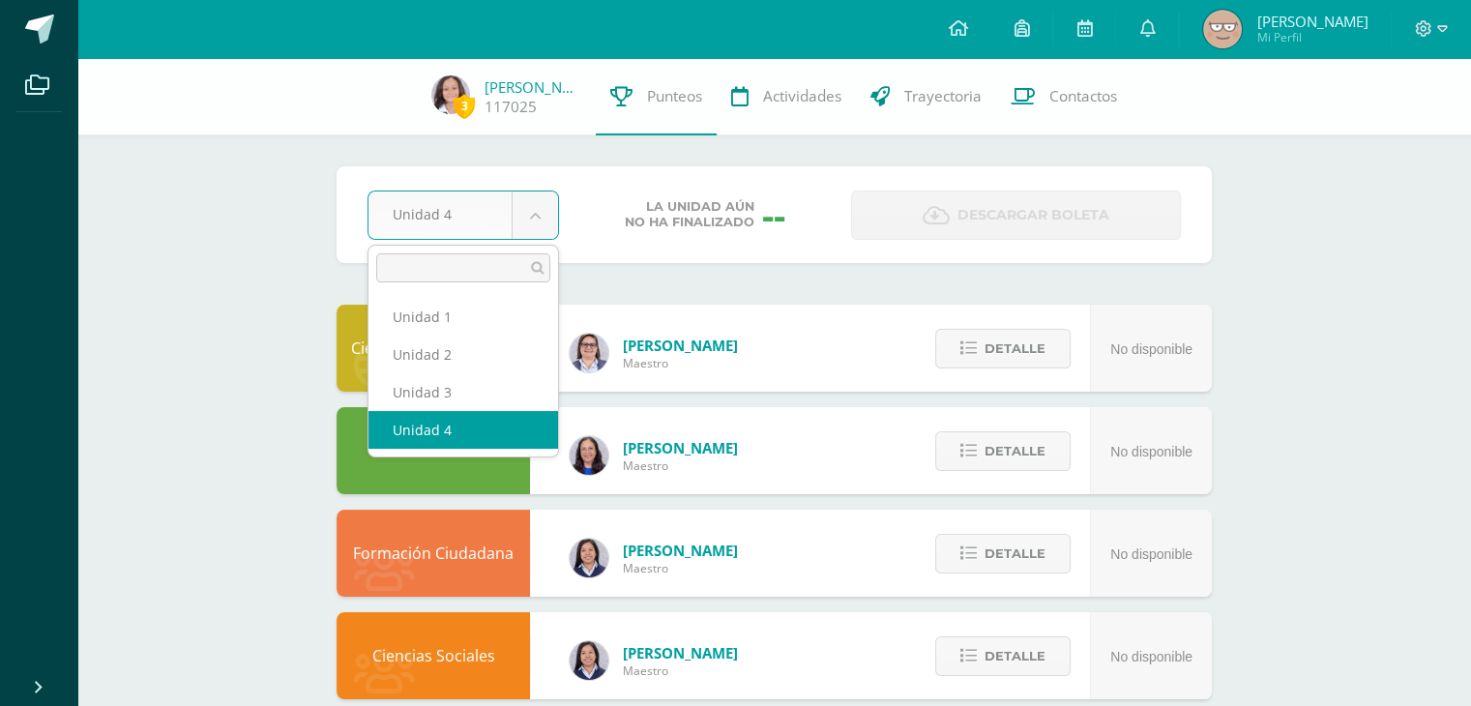
select select "Unidad 3"
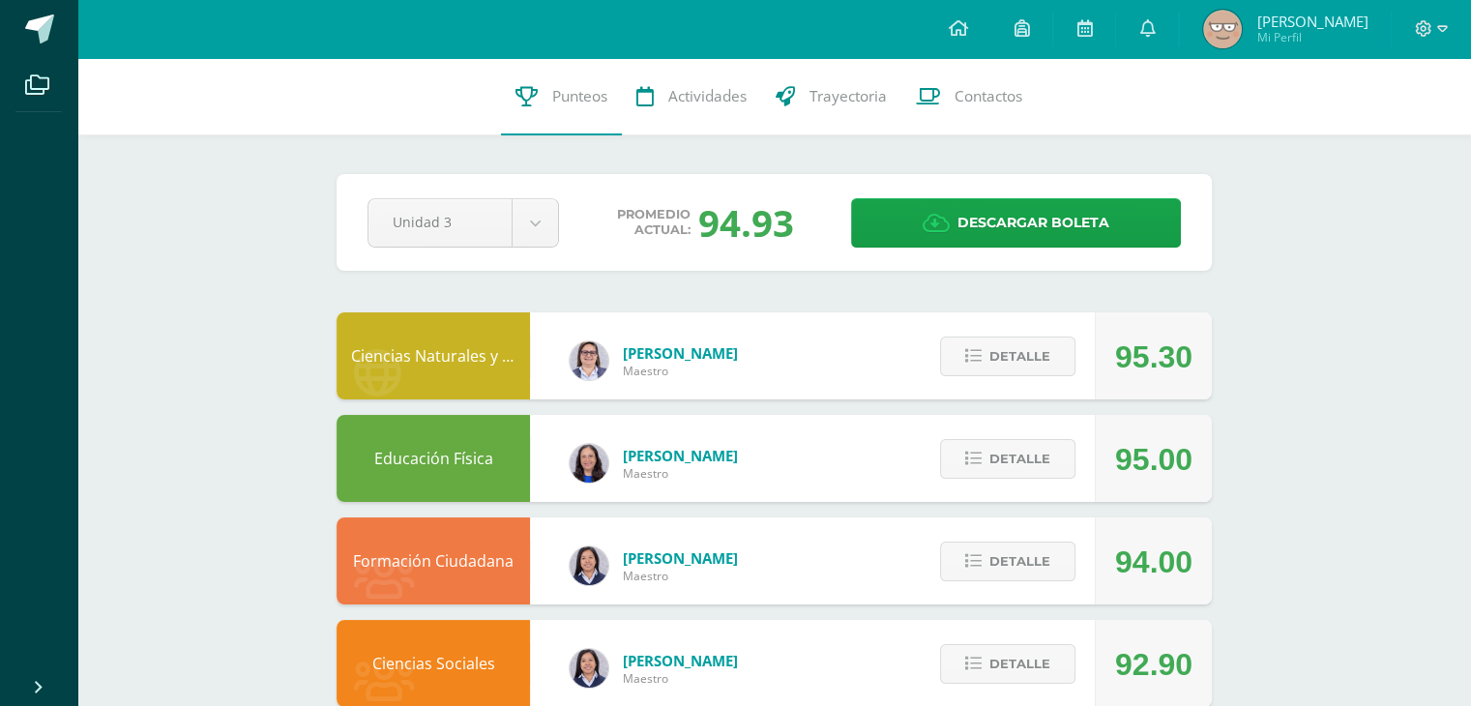
click at [1279, 38] on span "[PERSON_NAME] Mi Perfil" at bounding box center [1285, 29] width 172 height 39
click at [1242, 16] on img at bounding box center [1222, 29] width 39 height 39
